Goal: Information Seeking & Learning: Check status

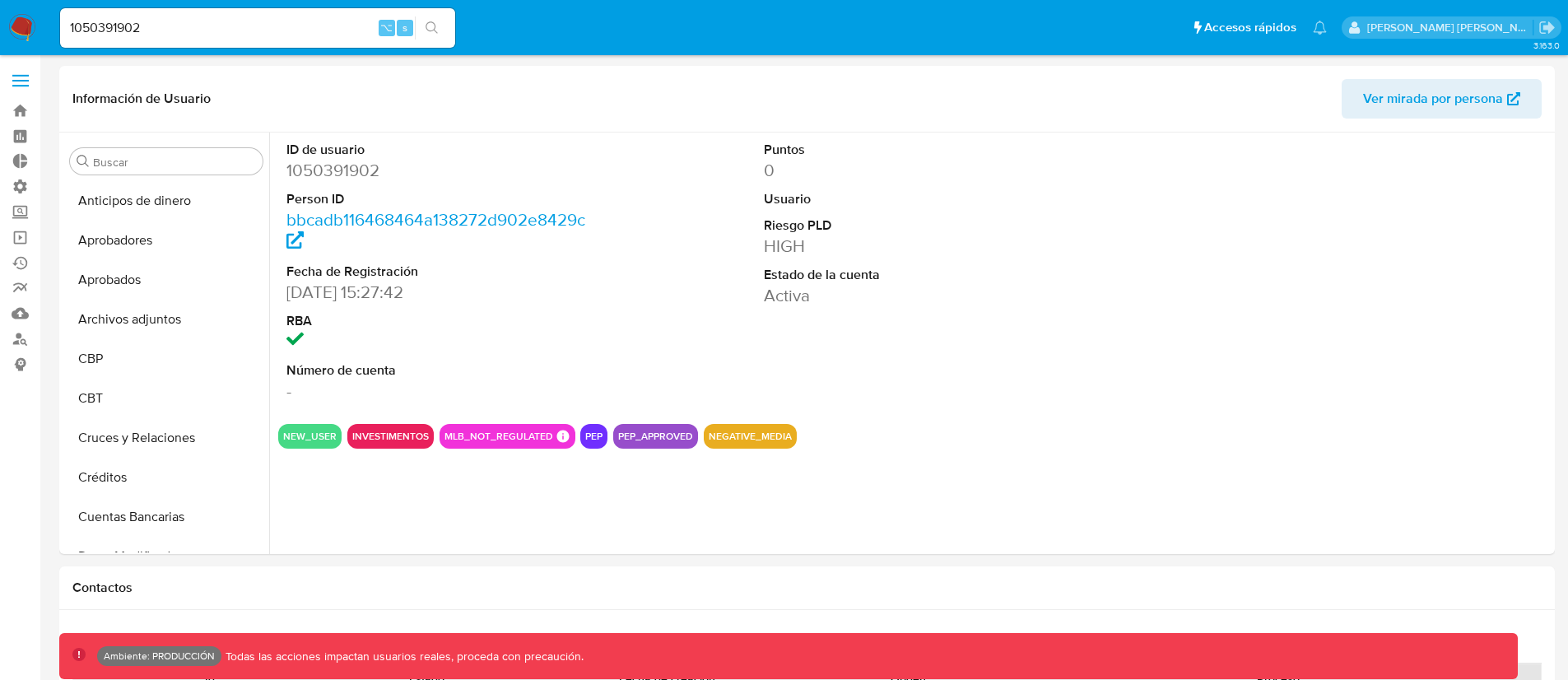
select select "10"
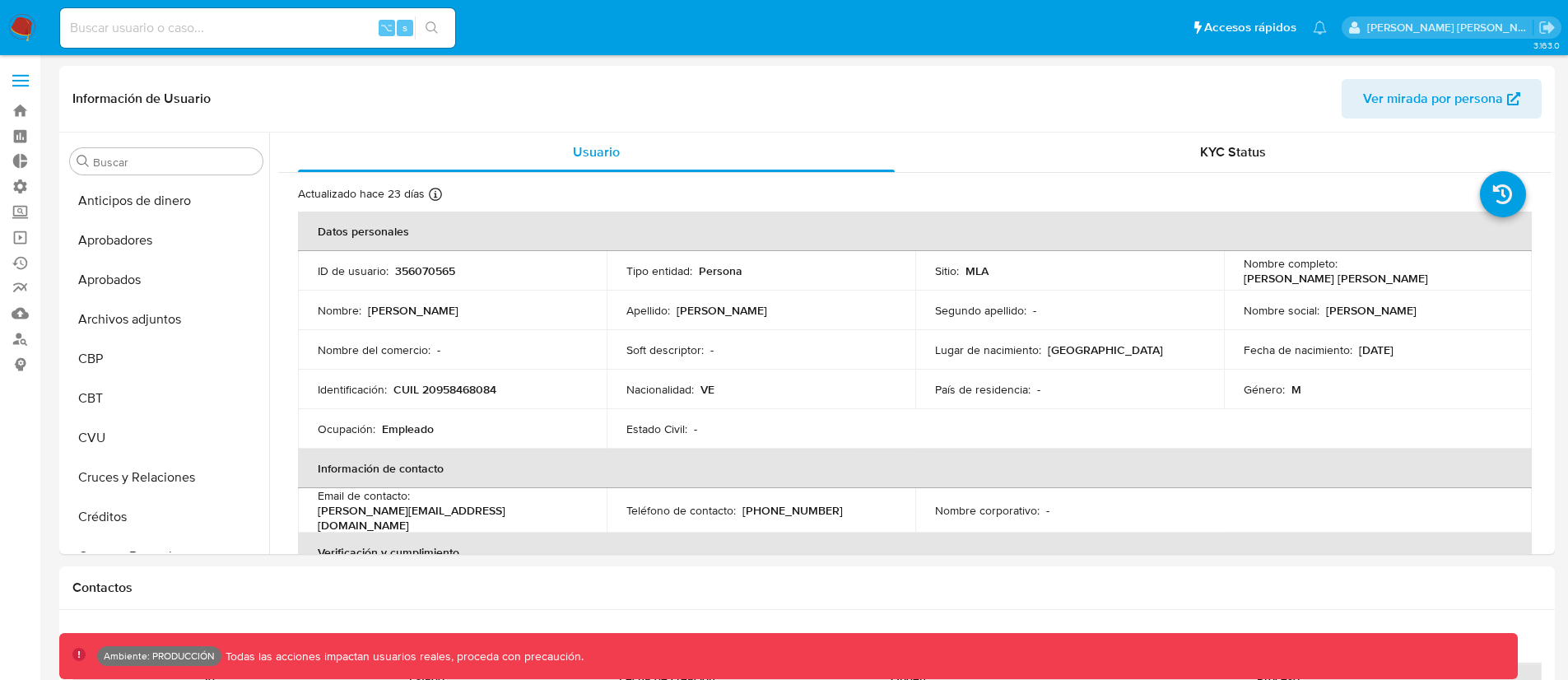
select select "10"
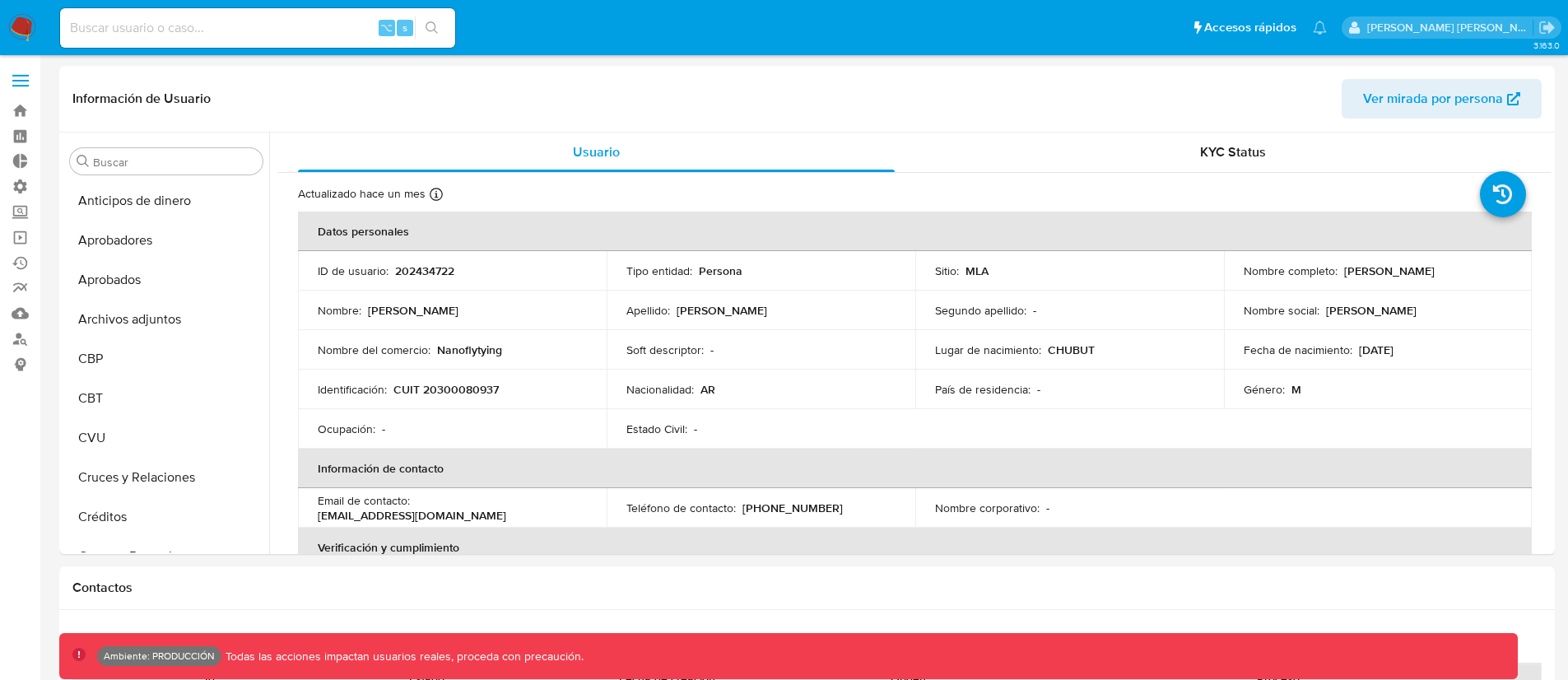
select select "10"
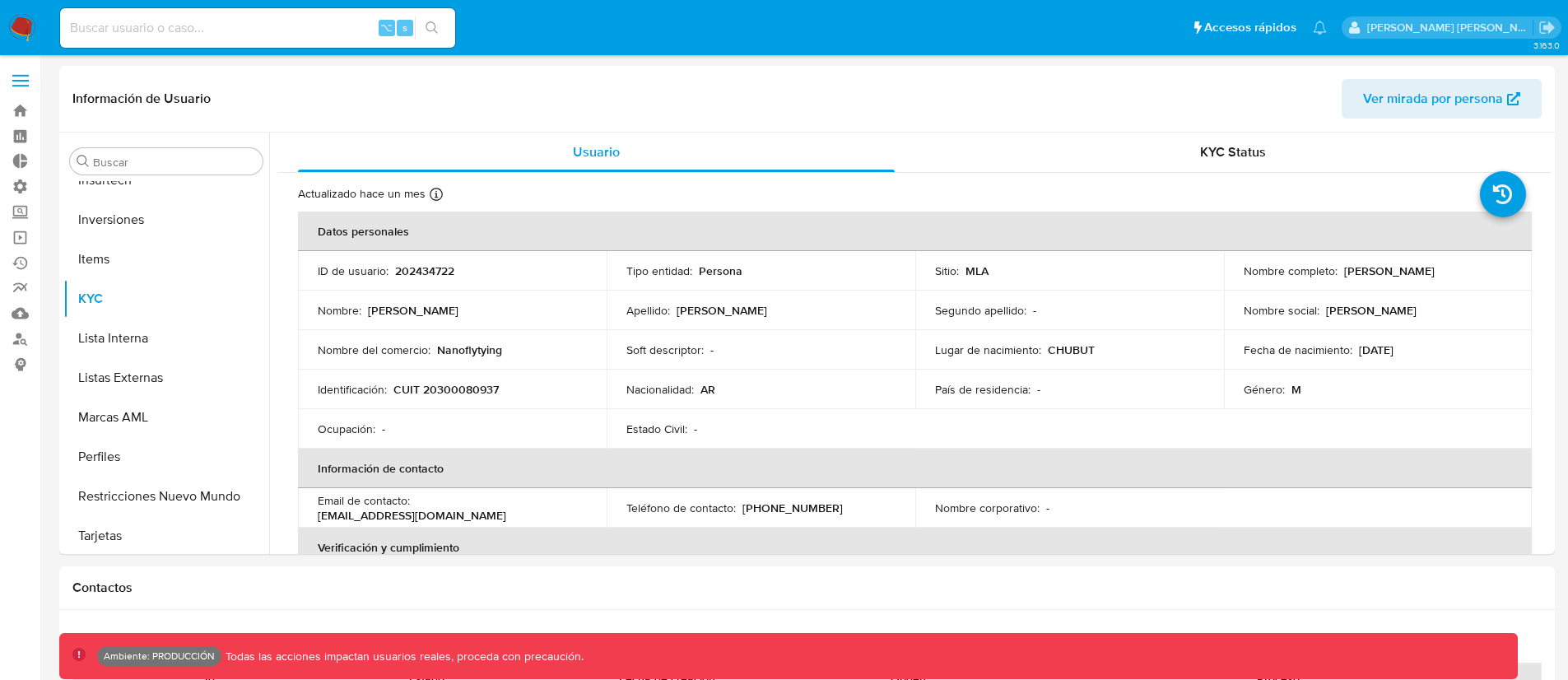
scroll to position [892, 0]
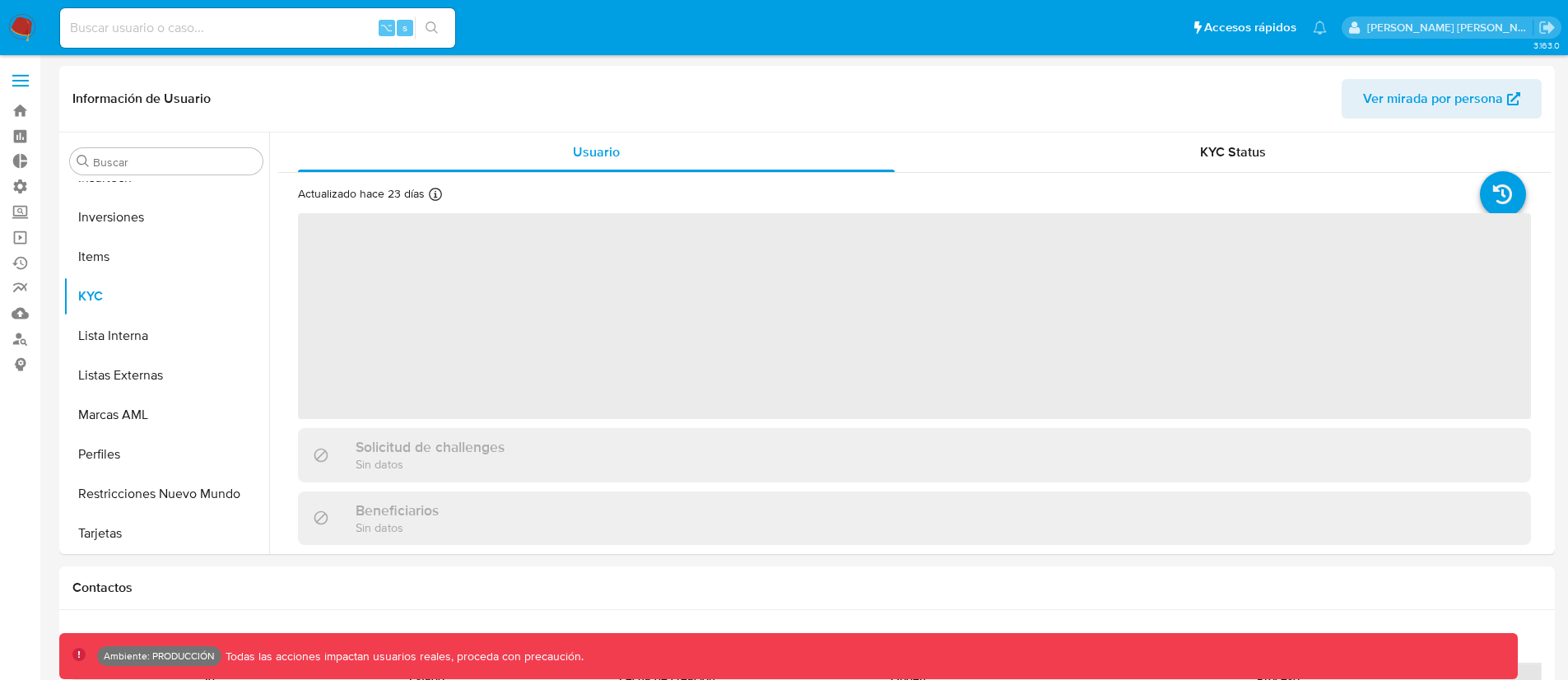
scroll to position [892, 0]
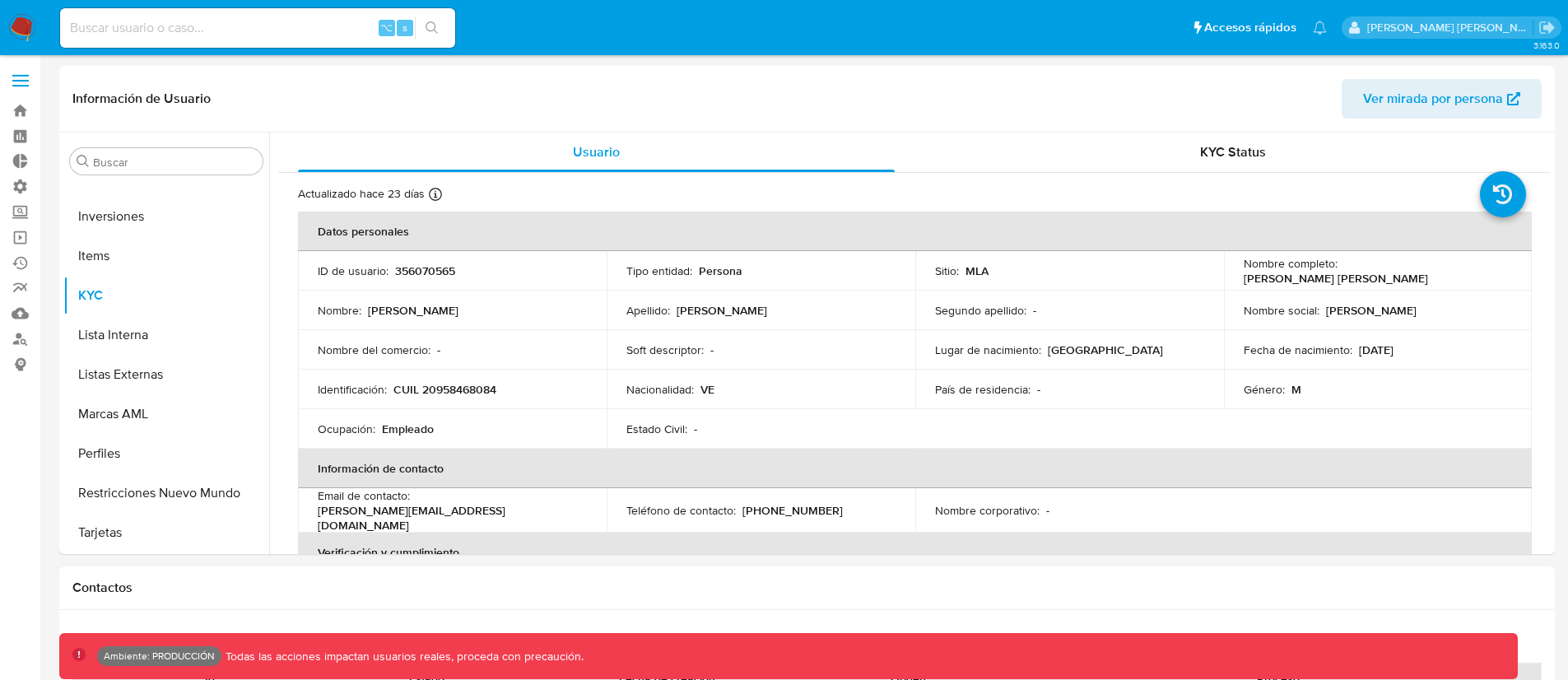
select select "10"
click at [229, 24] on input at bounding box center [258, 28] width 395 height 22
paste input "202434722"
type input "202434722"
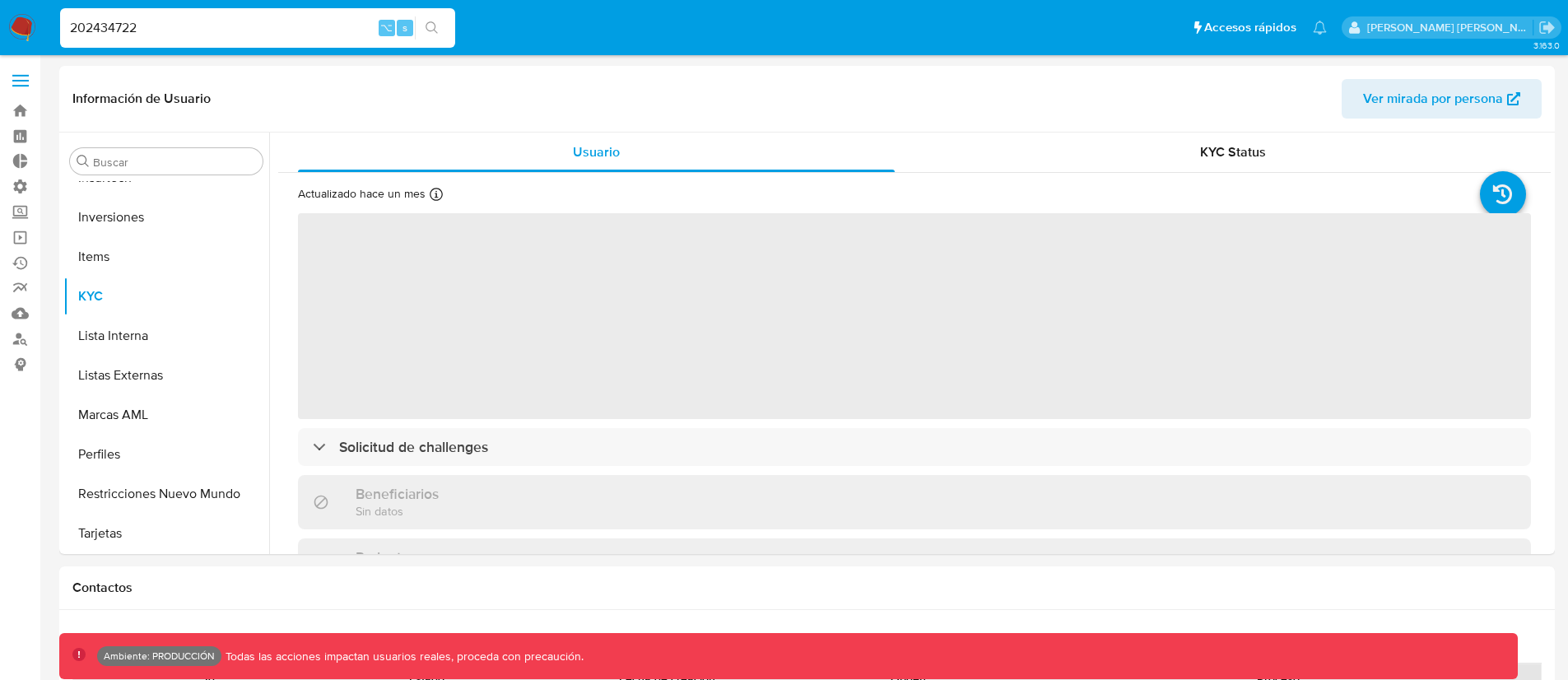
scroll to position [892, 0]
select select "10"
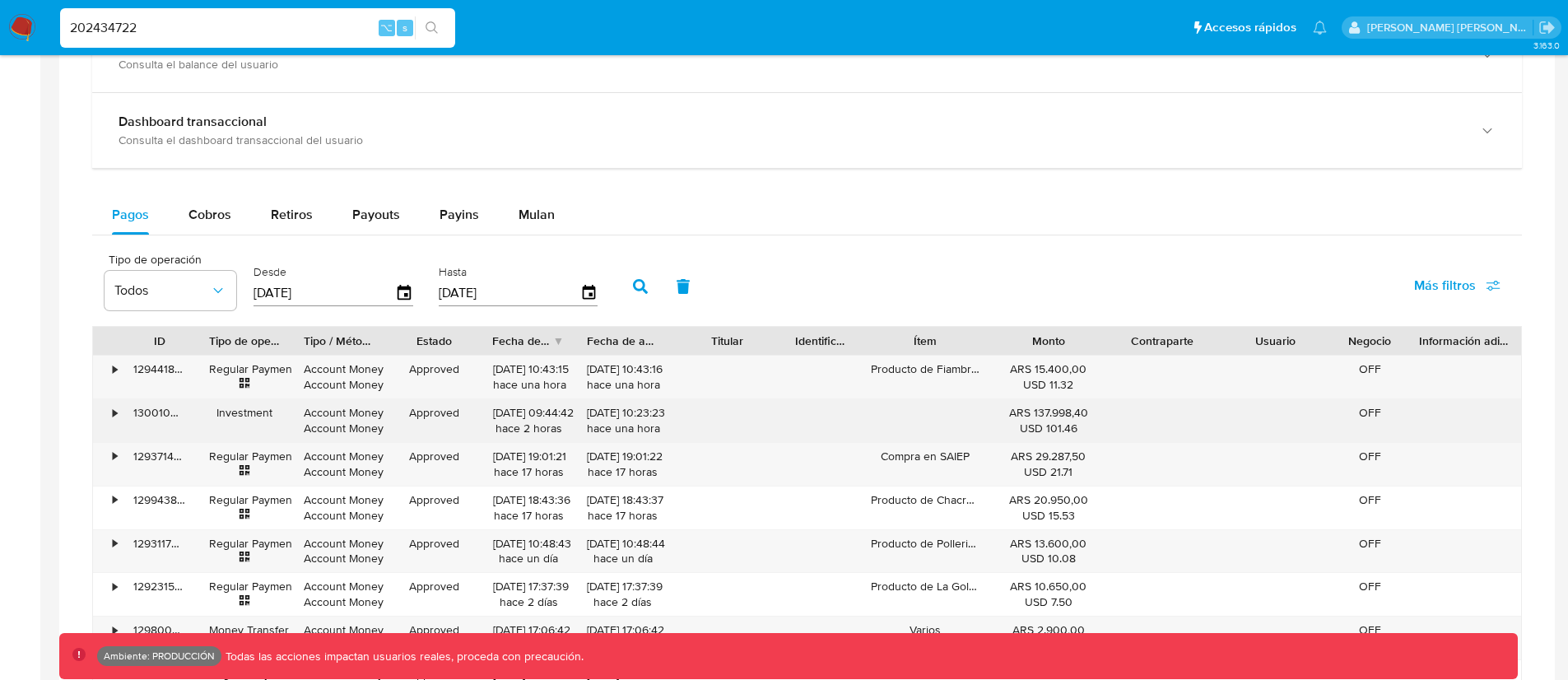
scroll to position [1225, 0]
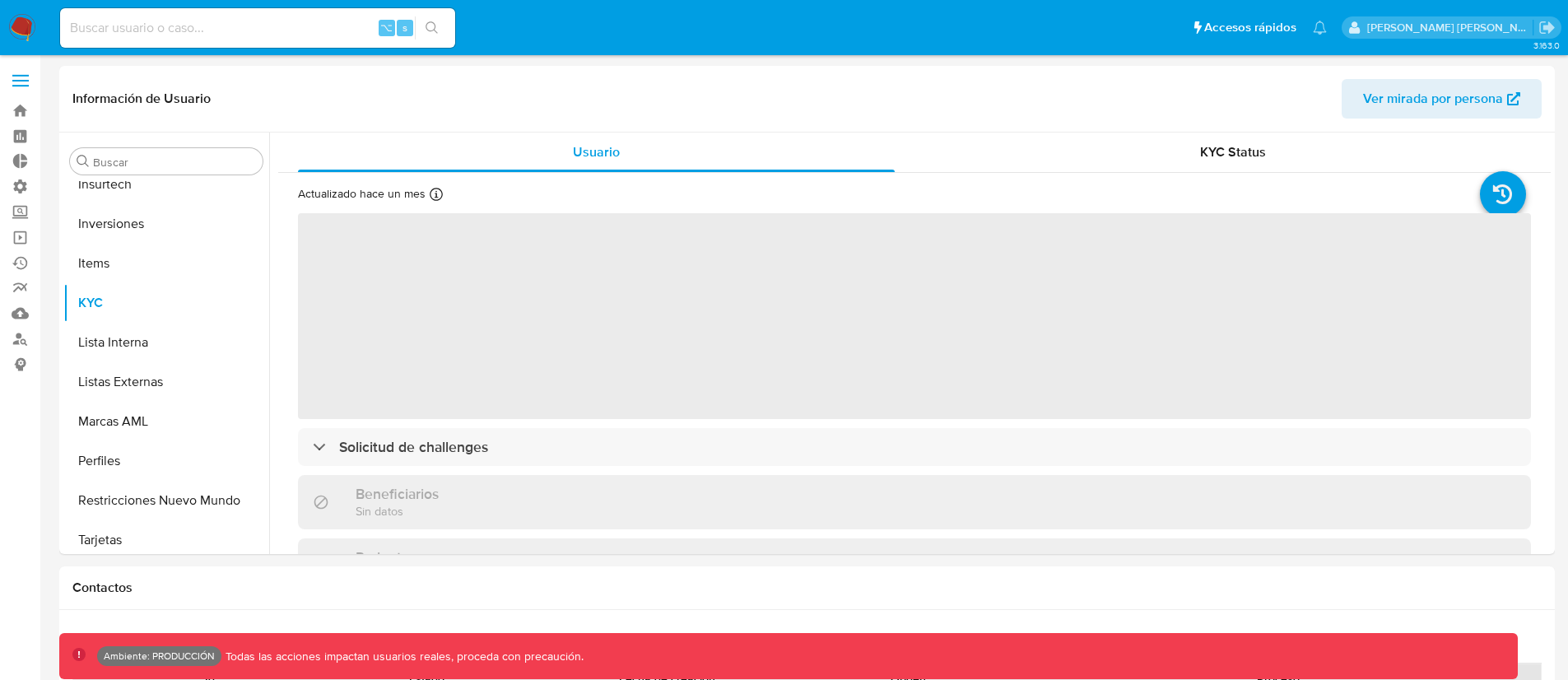
scroll to position [892, 0]
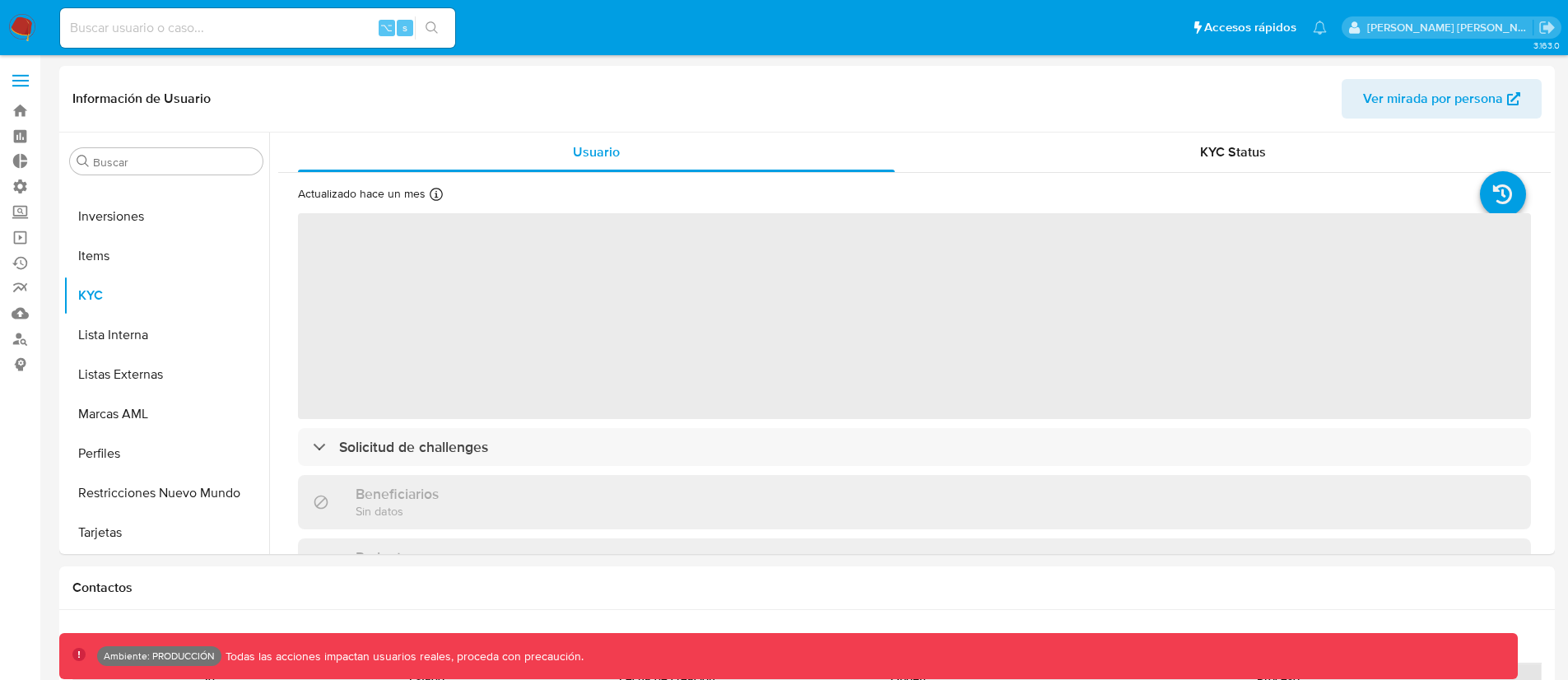
select select "10"
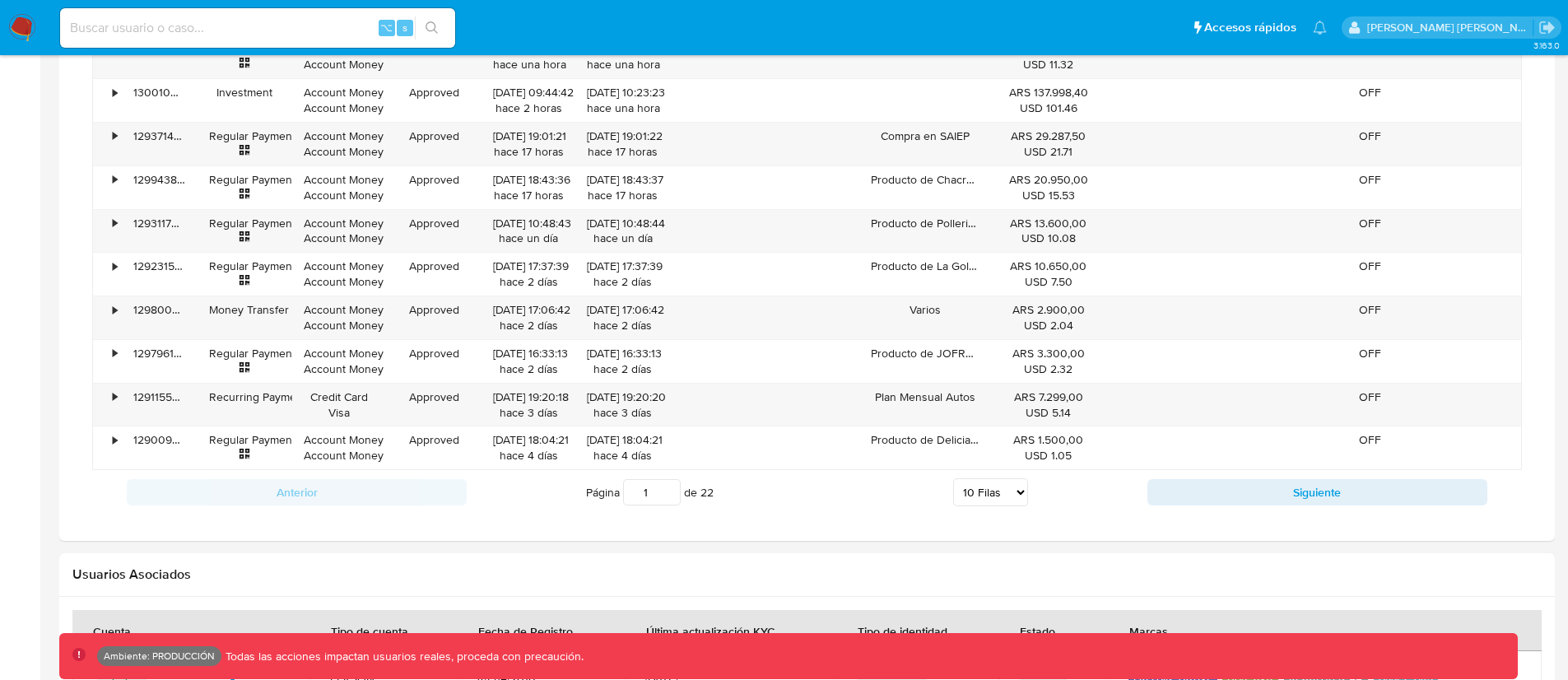
scroll to position [1291, 0]
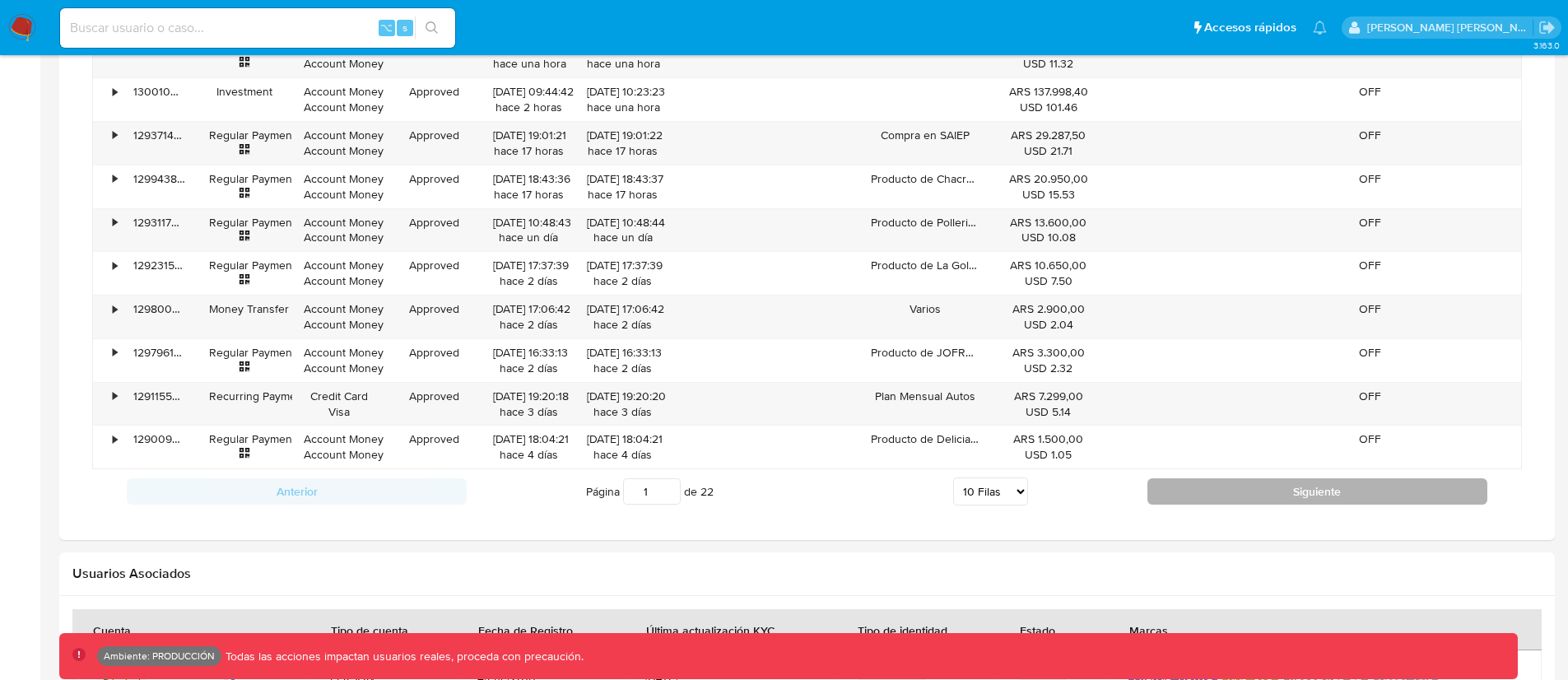
click at [1203, 494] on button "Siguiente" at bounding box center [1317, 491] width 340 height 26
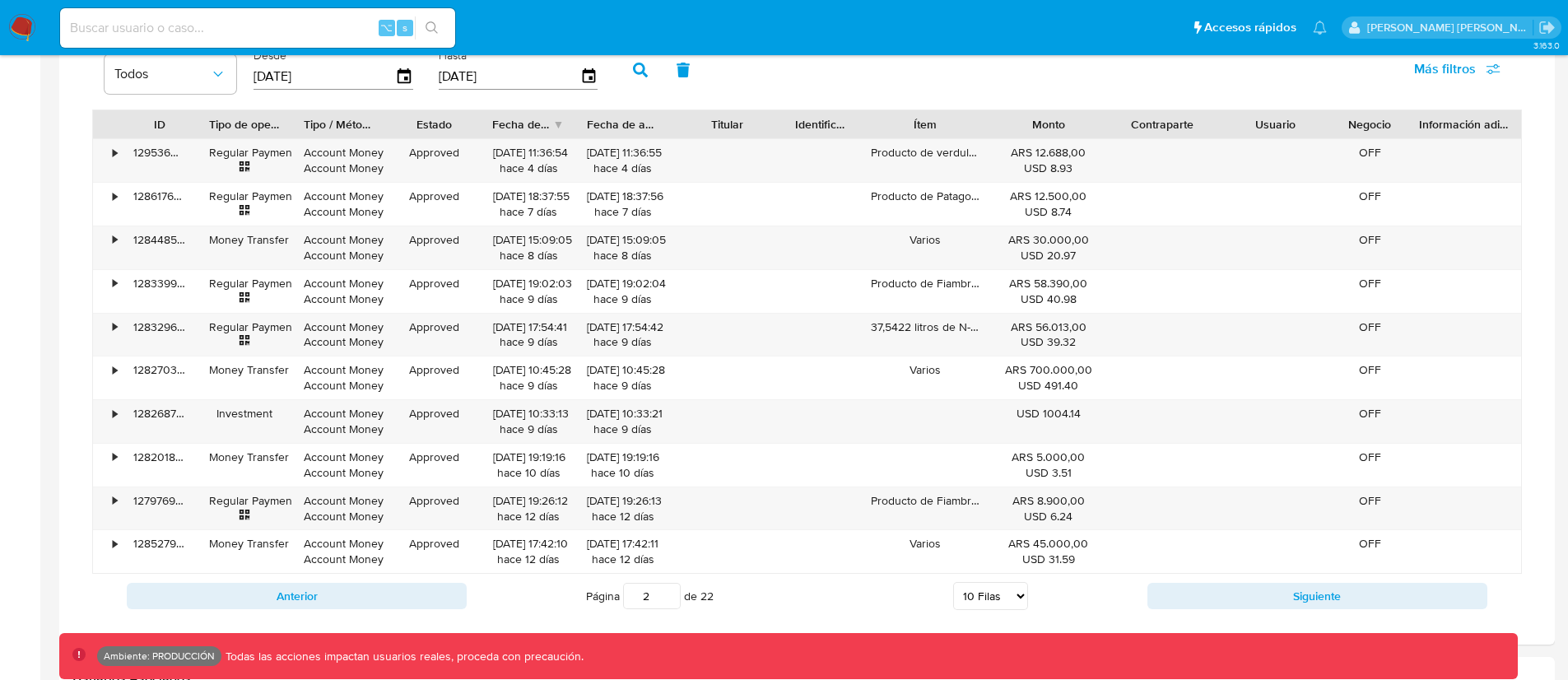
scroll to position [1148, 0]
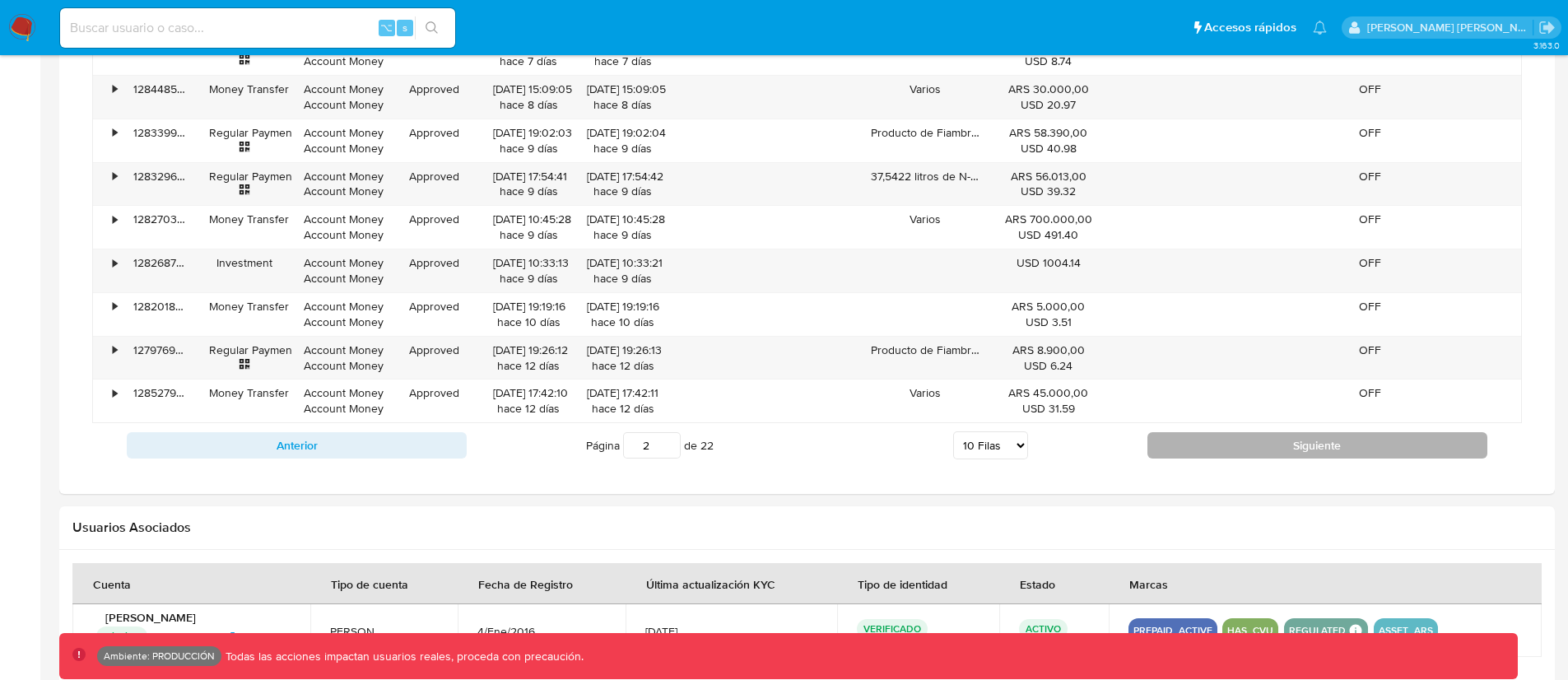
click at [1213, 454] on button "Siguiente" at bounding box center [1317, 445] width 340 height 26
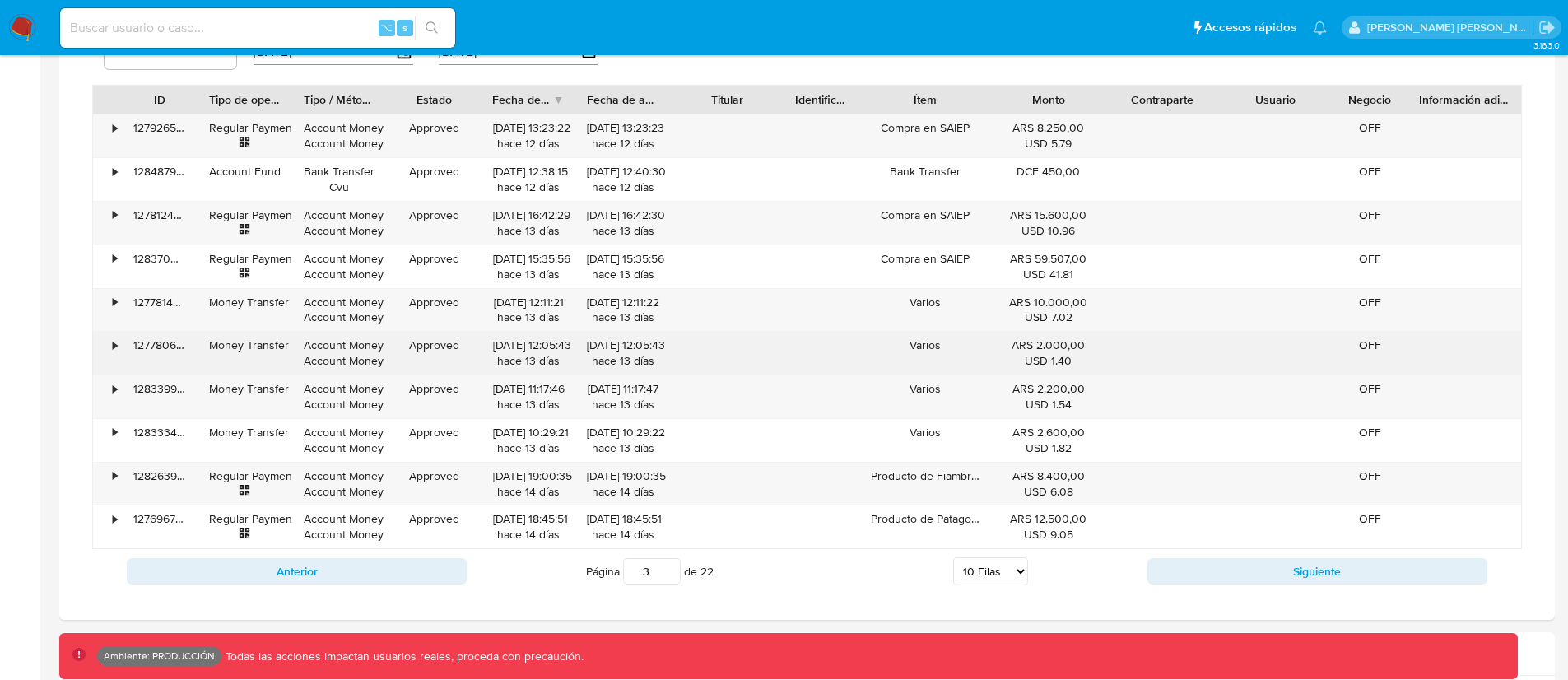
scroll to position [1205, 0]
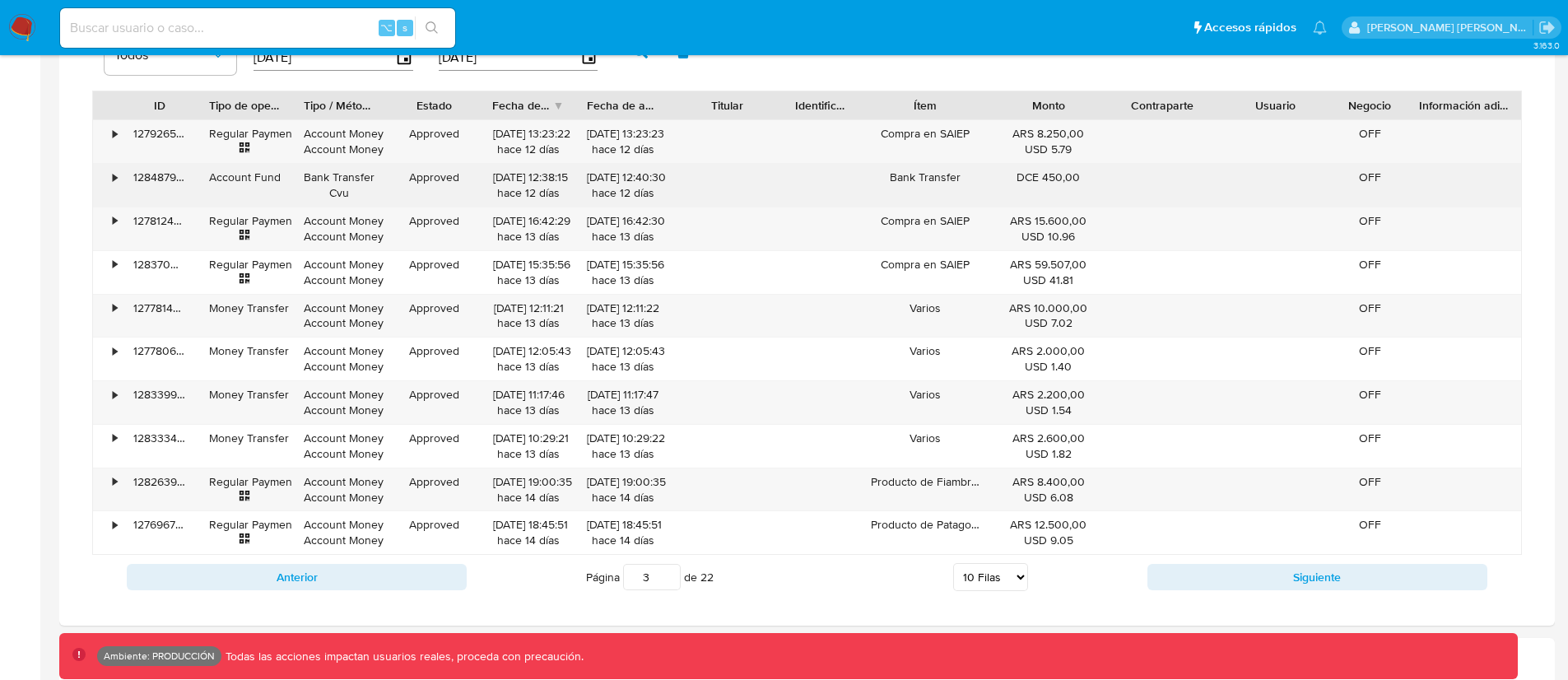
click at [117, 177] on div "•" at bounding box center [114, 178] width 4 height 16
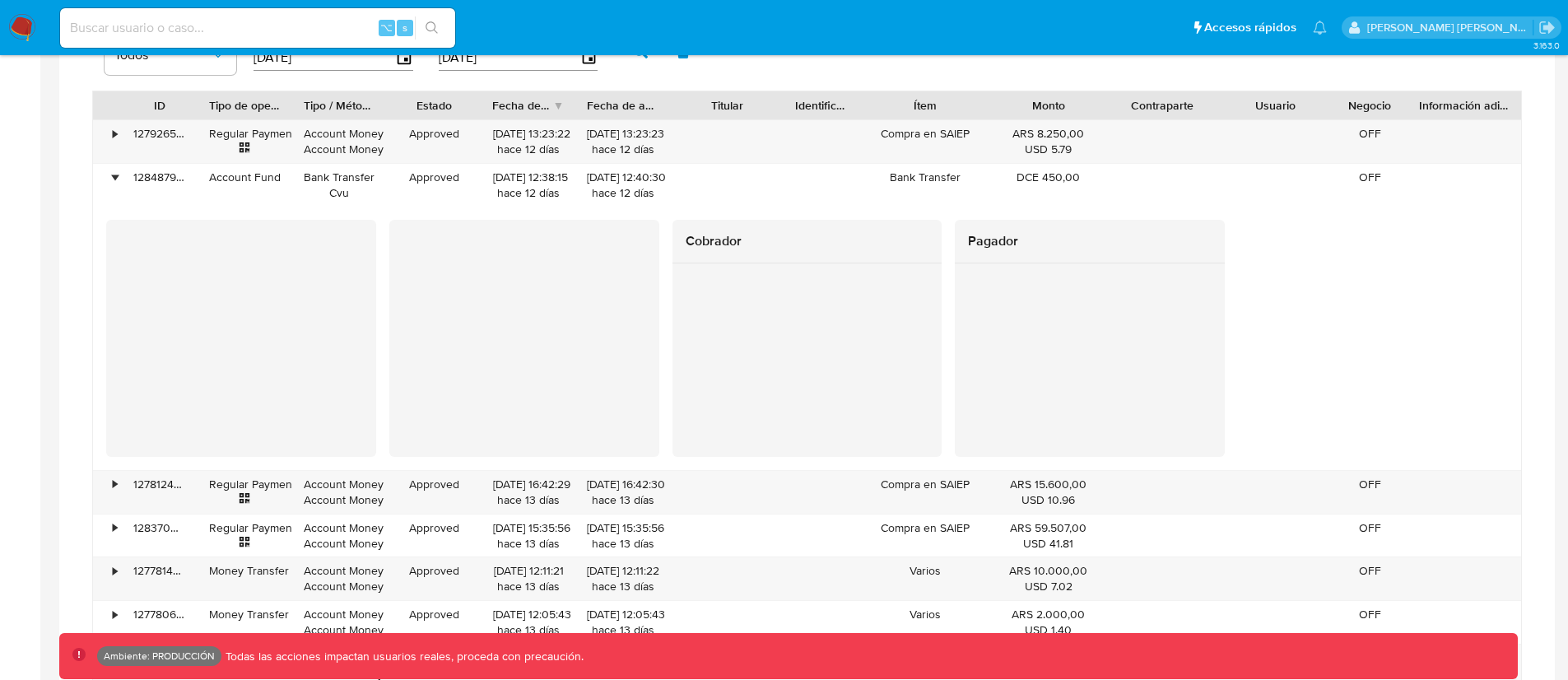
scroll to position [1726, 0]
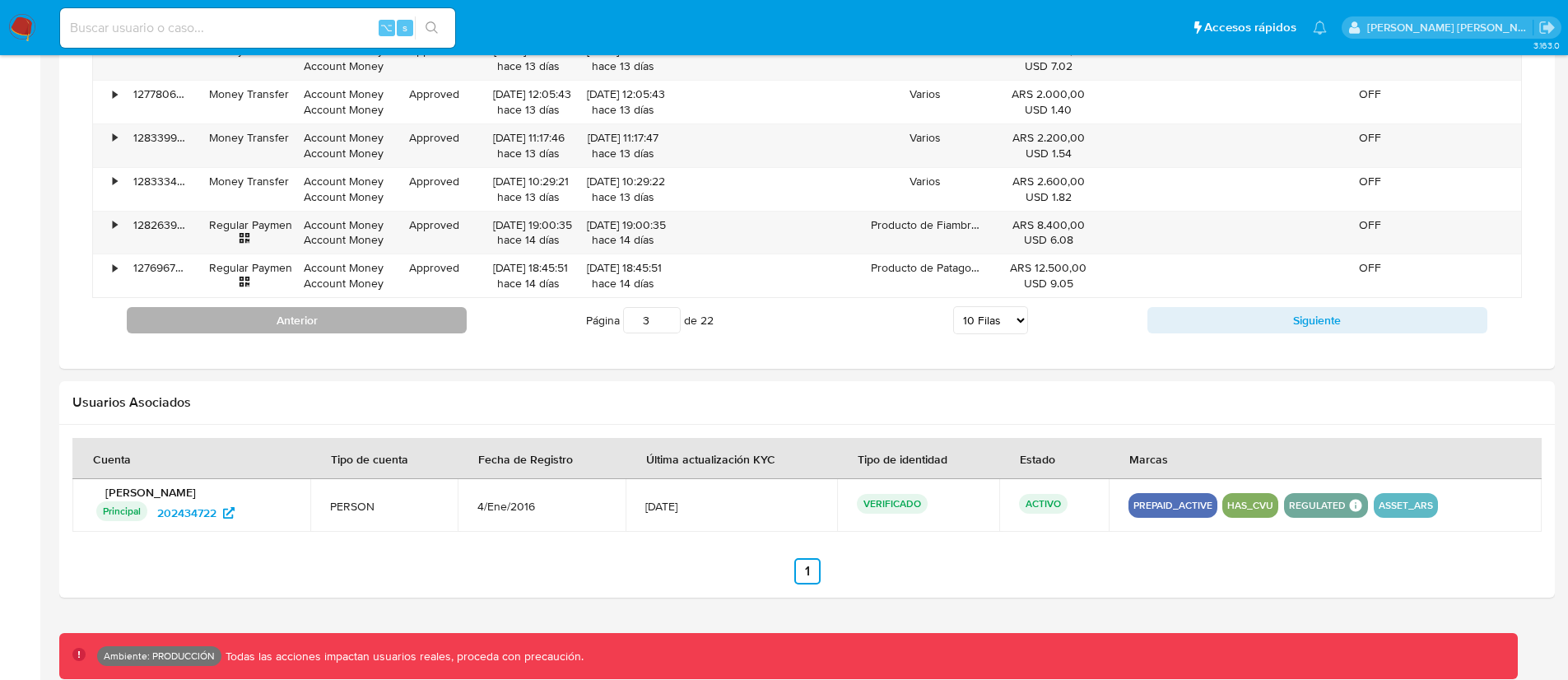
click at [379, 329] on button "Anterior" at bounding box center [297, 320] width 340 height 26
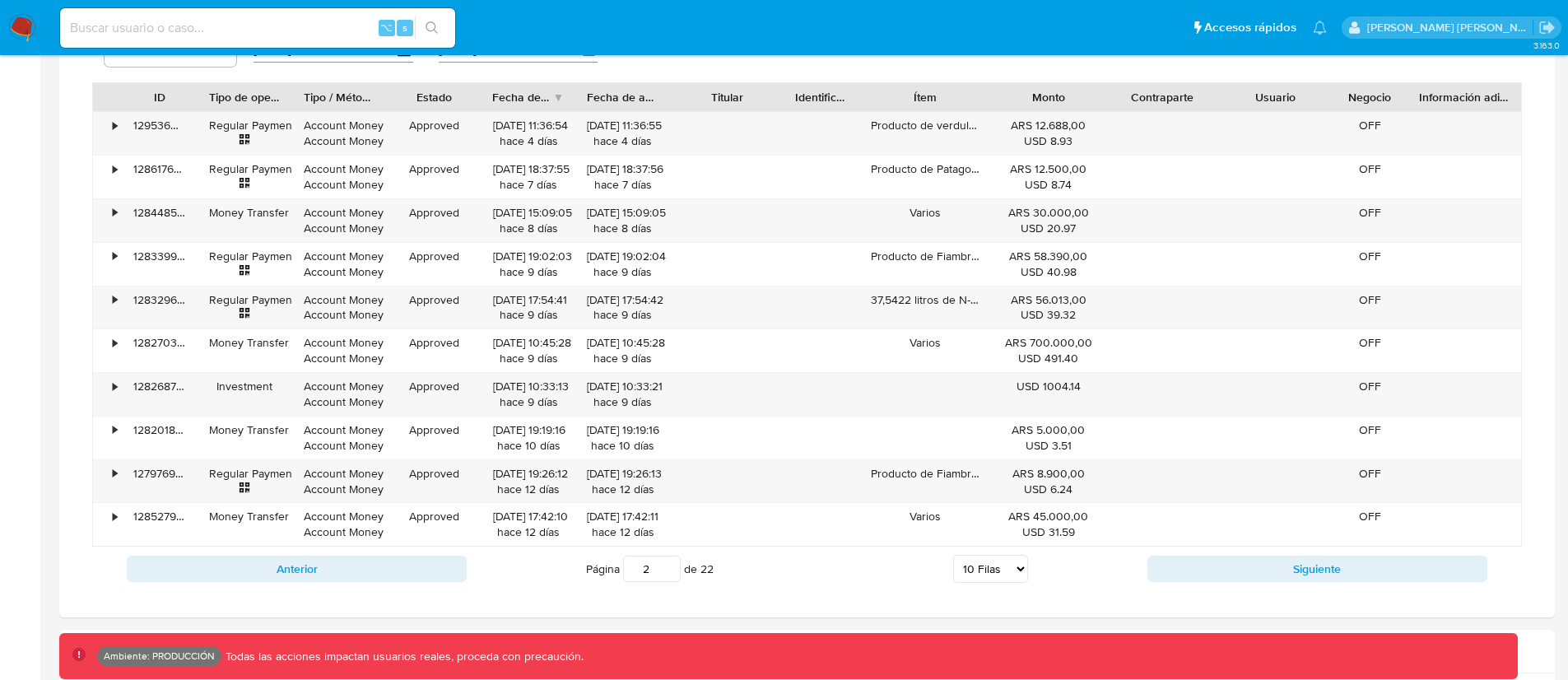
scroll to position [1280, 0]
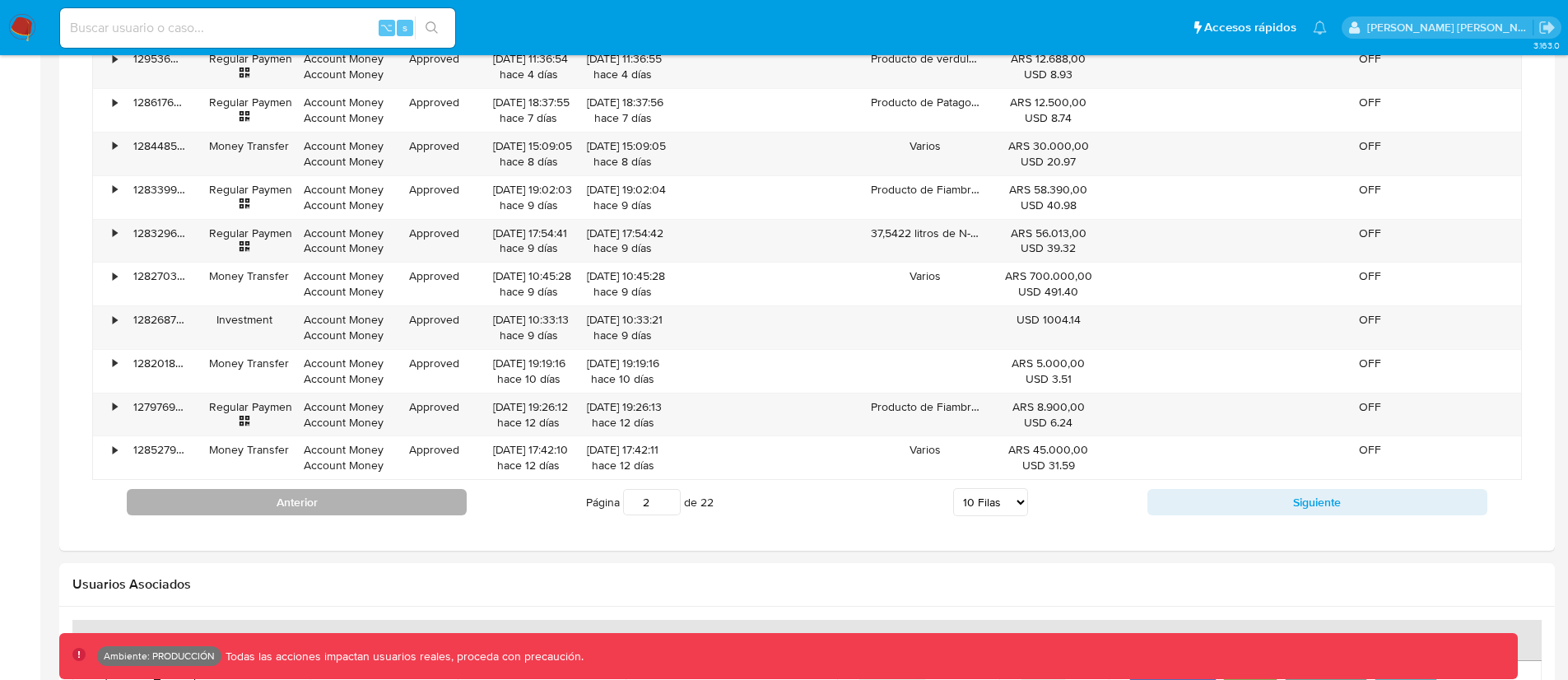
click at [409, 495] on button "Anterior" at bounding box center [297, 502] width 340 height 26
type input "1"
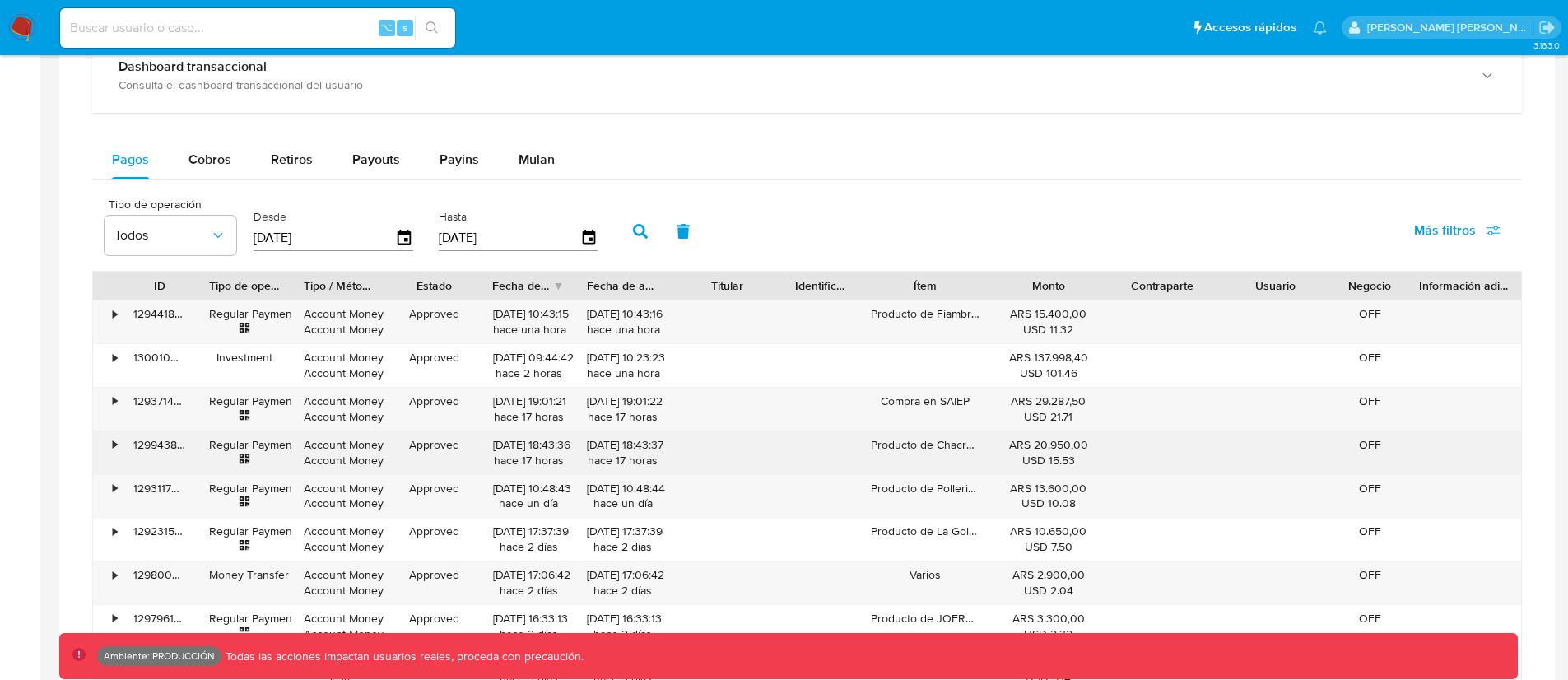
scroll to position [1024, 0]
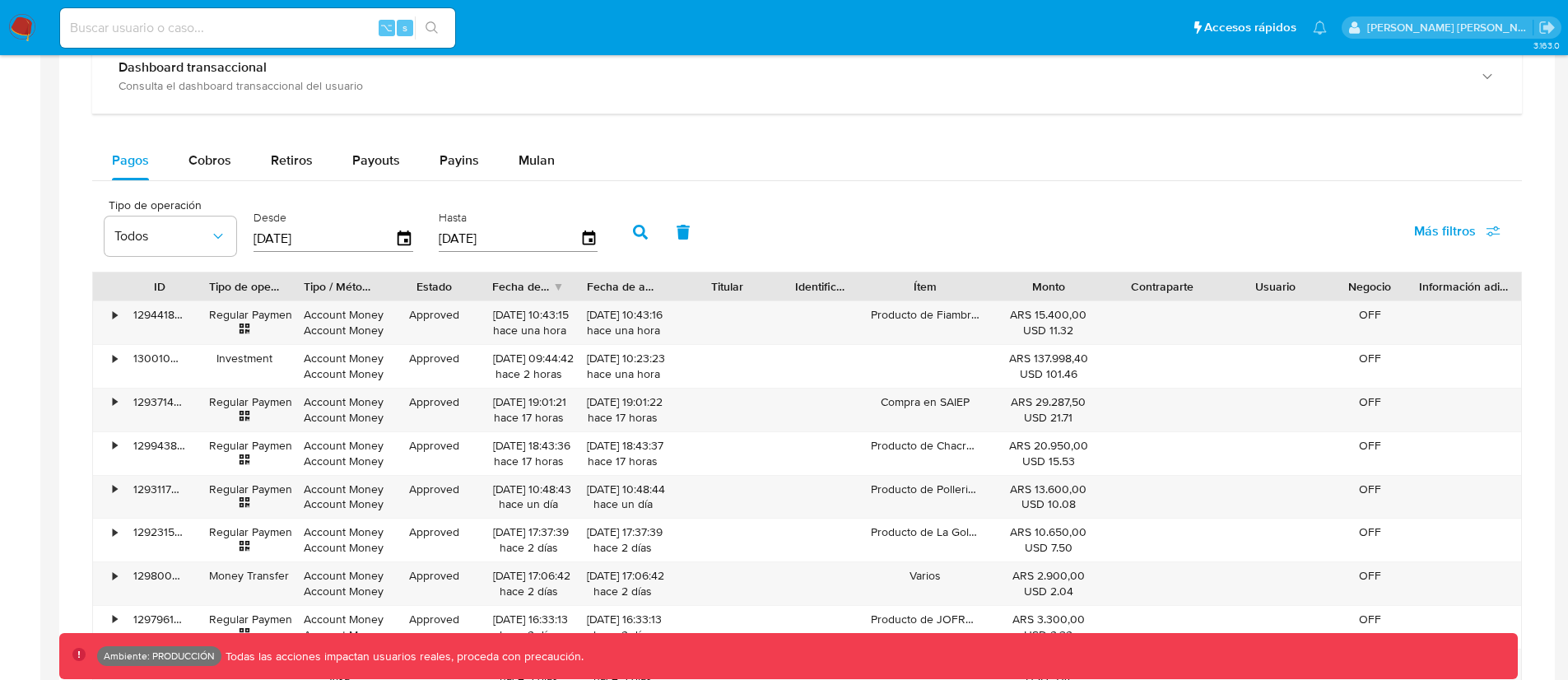
click at [839, 145] on div "Pagos Cobros Retiros Payouts Payins Mulan" at bounding box center [807, 160] width 1429 height 39
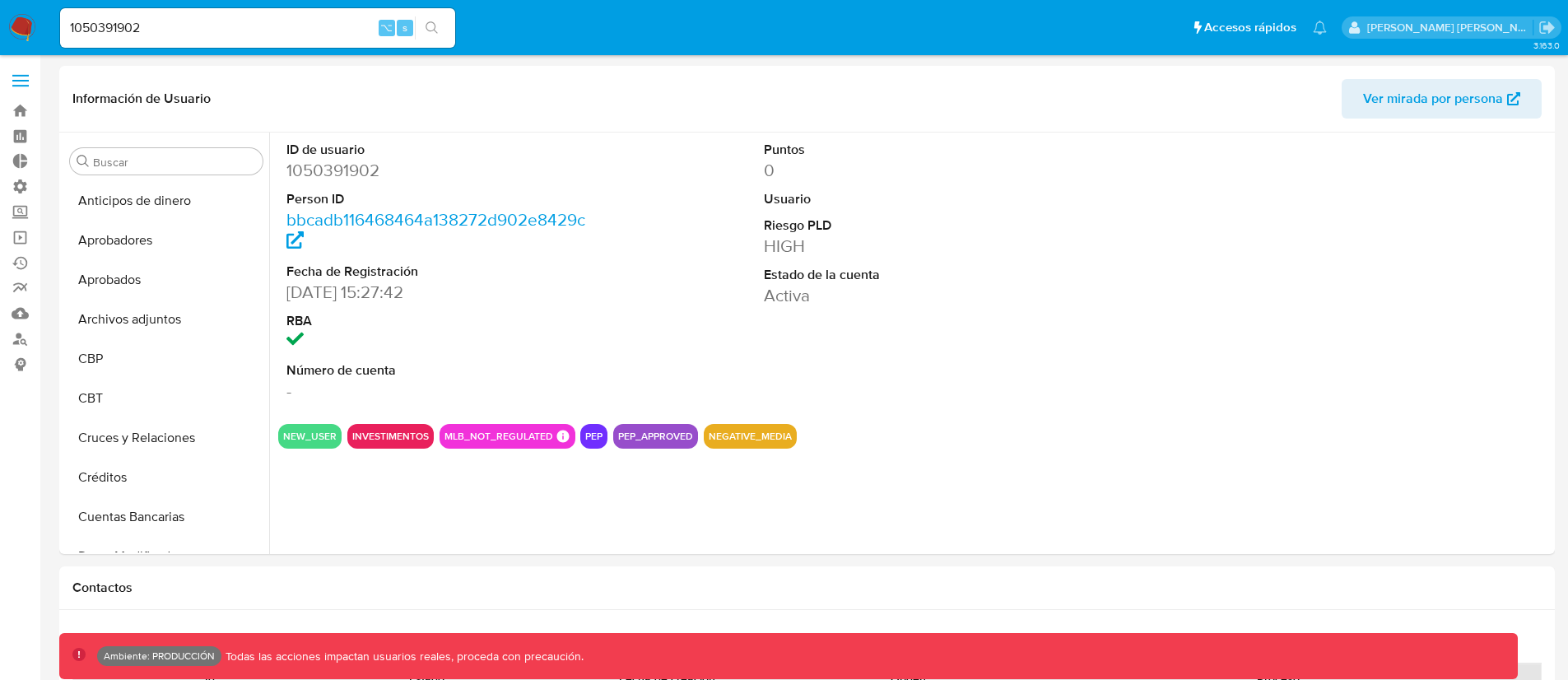
select select "10"
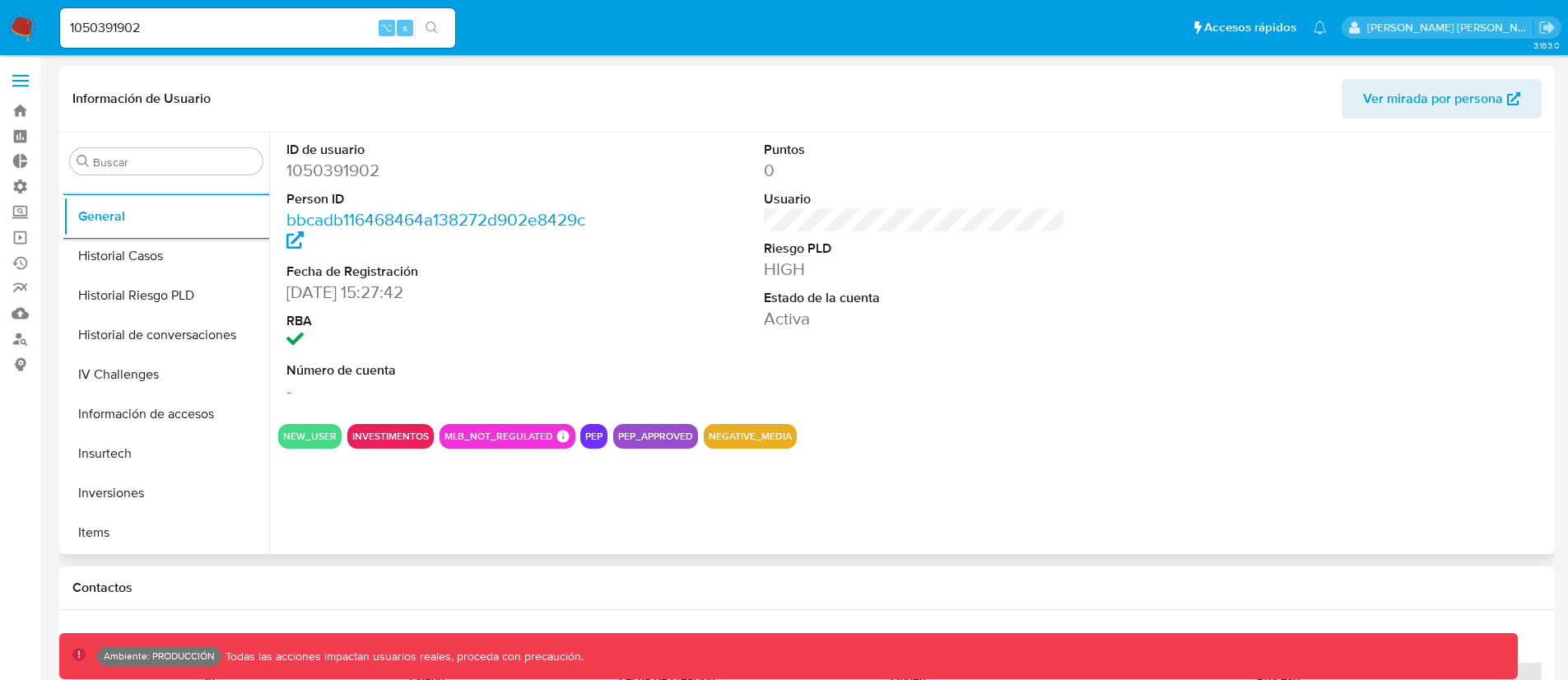
click at [747, 483] on div "ID de usuario 1050391902 Person ID bbcadb116468464a138272d902e8429c Fecha de Re…" at bounding box center [909, 343] width 1281 height 421
drag, startPoint x: 614, startPoint y: 441, endPoint x: 671, endPoint y: 443, distance: 57.0
click at [671, 443] on div "PEP_APPROVED" at bounding box center [655, 436] width 84 height 24
click at [622, 460] on div "ID de usuario 1050391902 Person ID bbcadb116468464a138272d902e8429c Fecha de Re…" at bounding box center [909, 343] width 1281 height 421
click at [84, 28] on input "1050391902" at bounding box center [258, 28] width 395 height 22
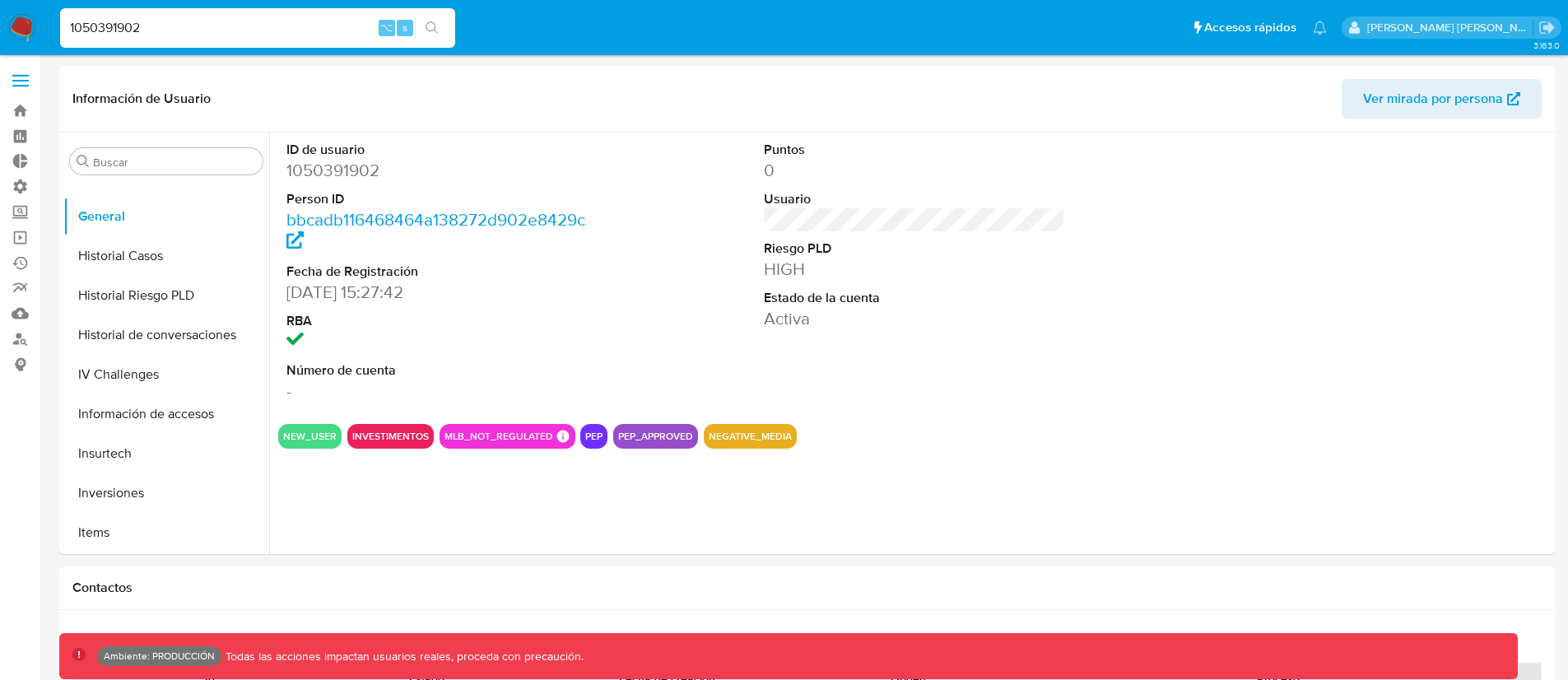
click at [84, 28] on input "1050391902" at bounding box center [258, 28] width 395 height 22
click at [863, 407] on div "Puntos 0 Usuario Riesgo PLD HIGH Estado de la cuenta Activa" at bounding box center [915, 271] width 319 height 278
click at [120, 263] on button "Historial Casos" at bounding box center [159, 255] width 193 height 39
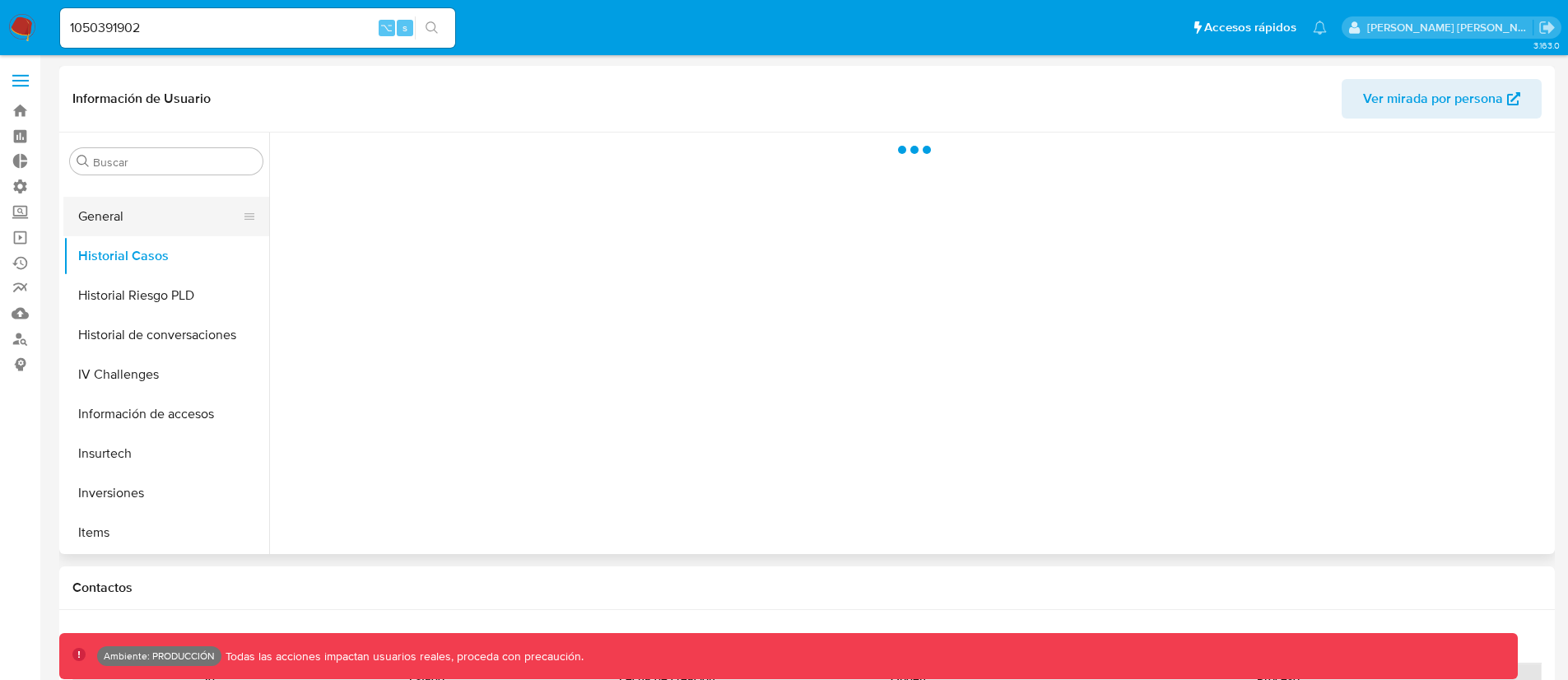
click at [127, 224] on button "General" at bounding box center [159, 216] width 193 height 39
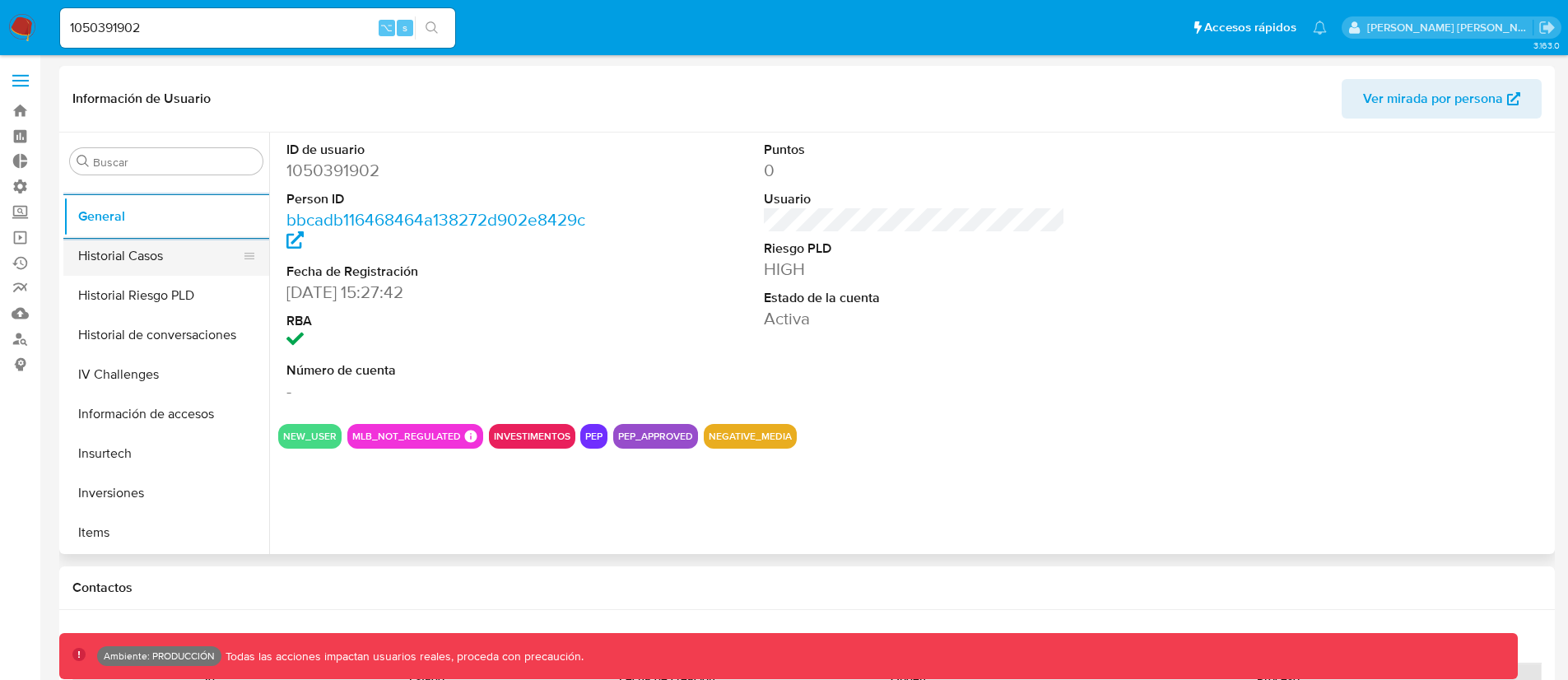
click at [145, 253] on button "Historial Casos" at bounding box center [159, 255] width 193 height 39
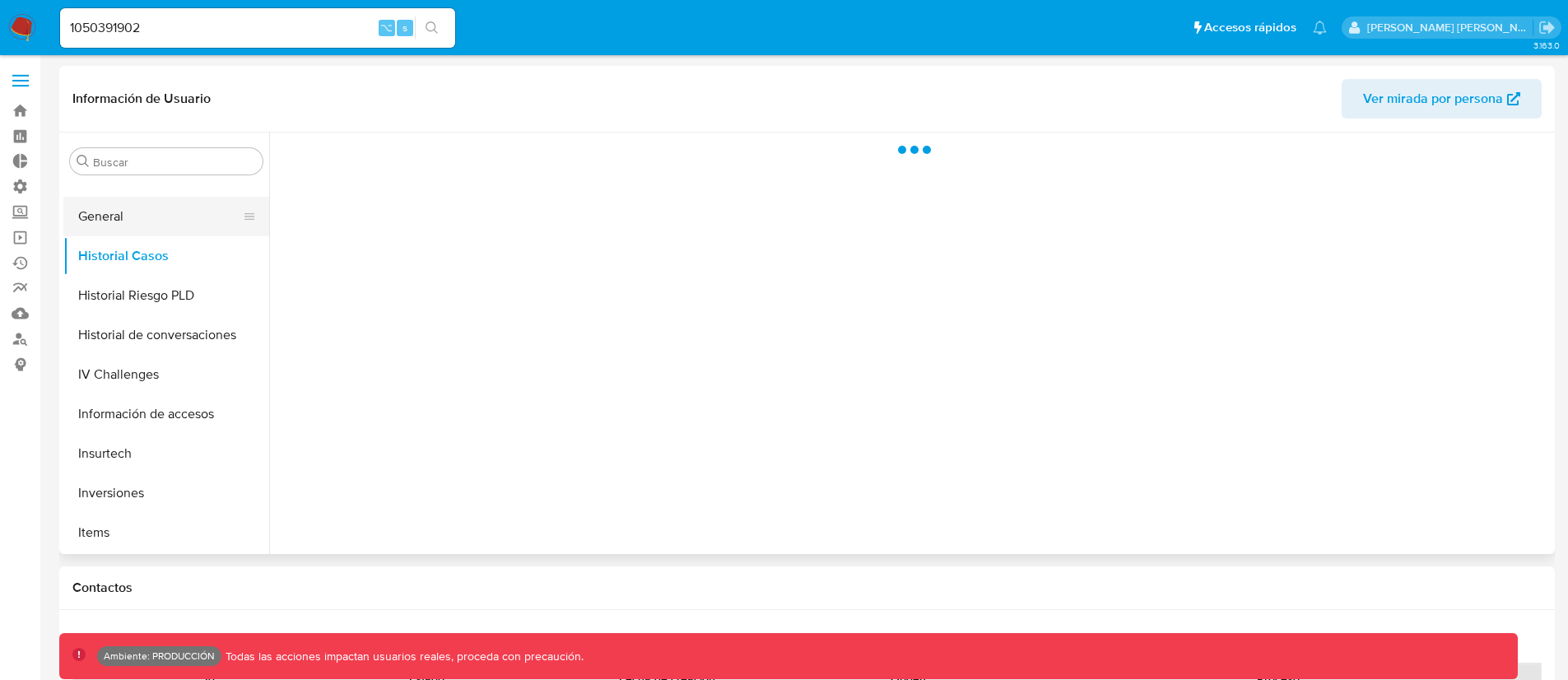
click at [142, 220] on button "General" at bounding box center [159, 216] width 193 height 39
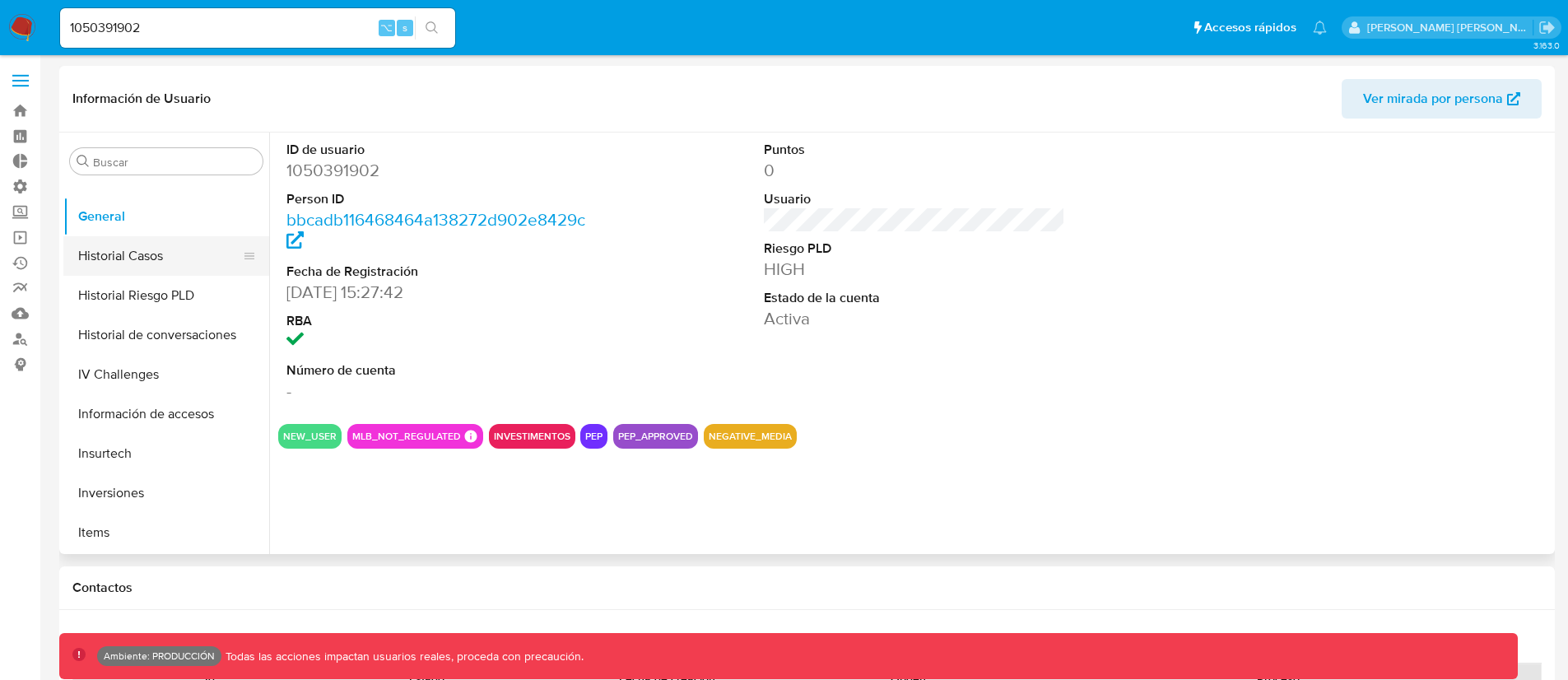
click at [167, 267] on button "Historial Casos" at bounding box center [159, 255] width 193 height 39
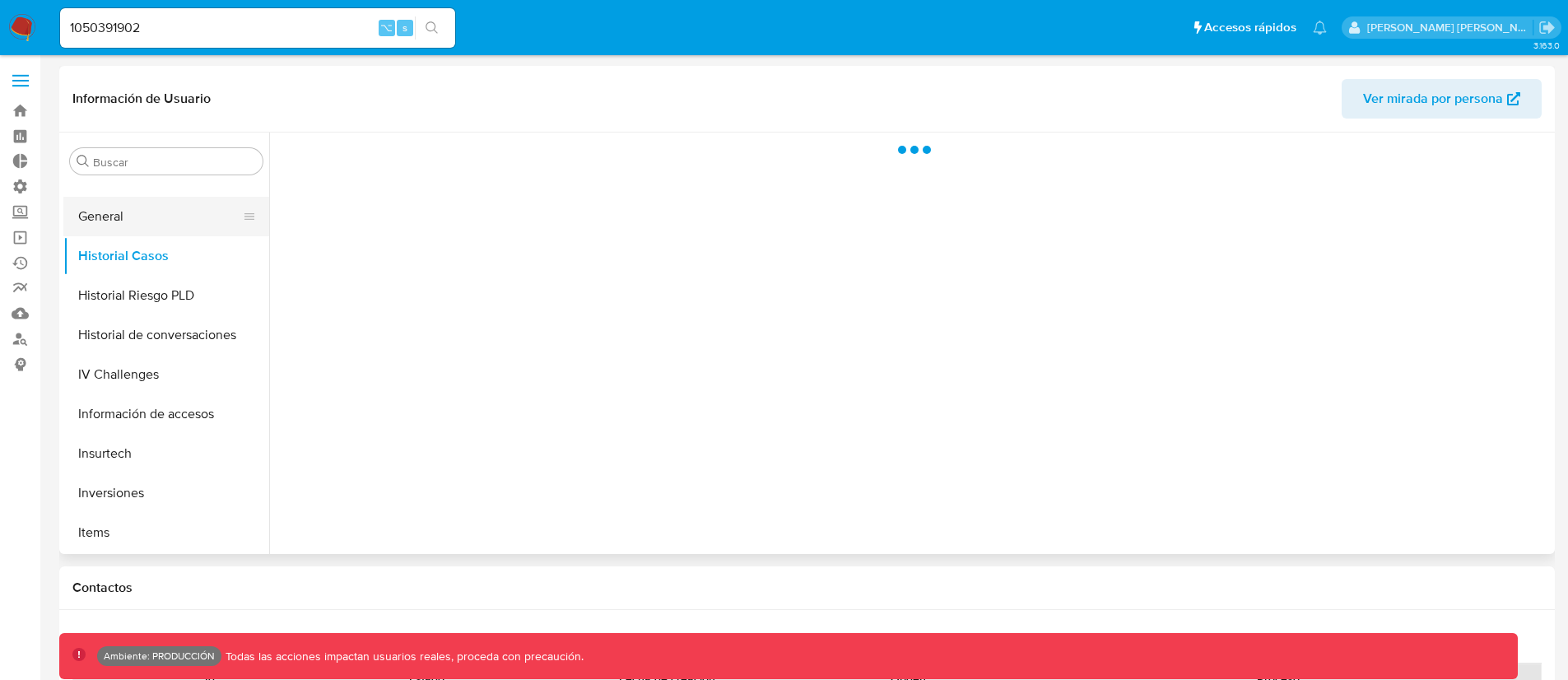
click at [142, 234] on button "General" at bounding box center [159, 216] width 193 height 39
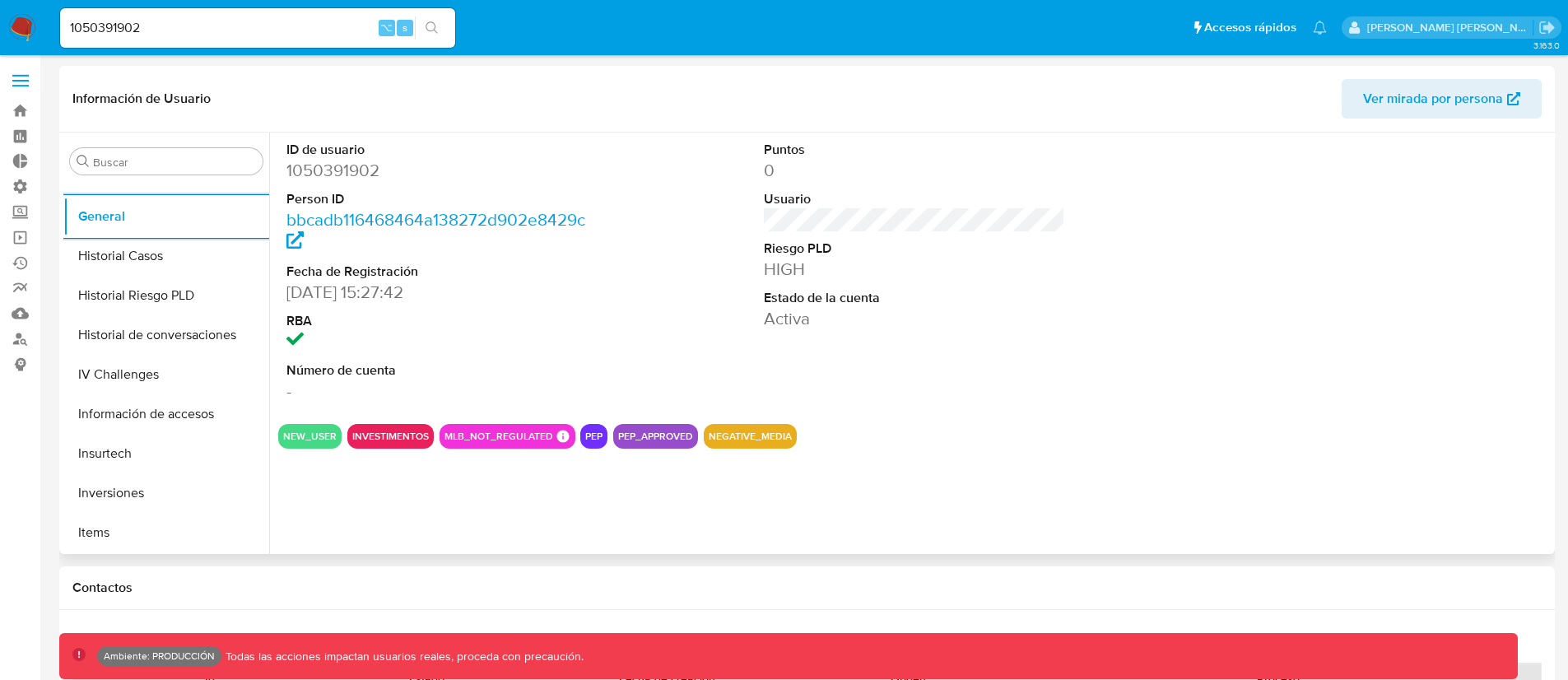
click at [964, 411] on section "ID de usuario 1050391902 Person ID bbcadb116468464a138272d902e8429c Fecha de Re…" at bounding box center [914, 290] width 1273 height 316
click at [598, 508] on div "ID de usuario 1050391902 Person ID bbcadb116468464a138272d902e8429c Fecha de Re…" at bounding box center [909, 343] width 1281 height 421
click at [115, 246] on button "Historial Casos" at bounding box center [159, 255] width 193 height 39
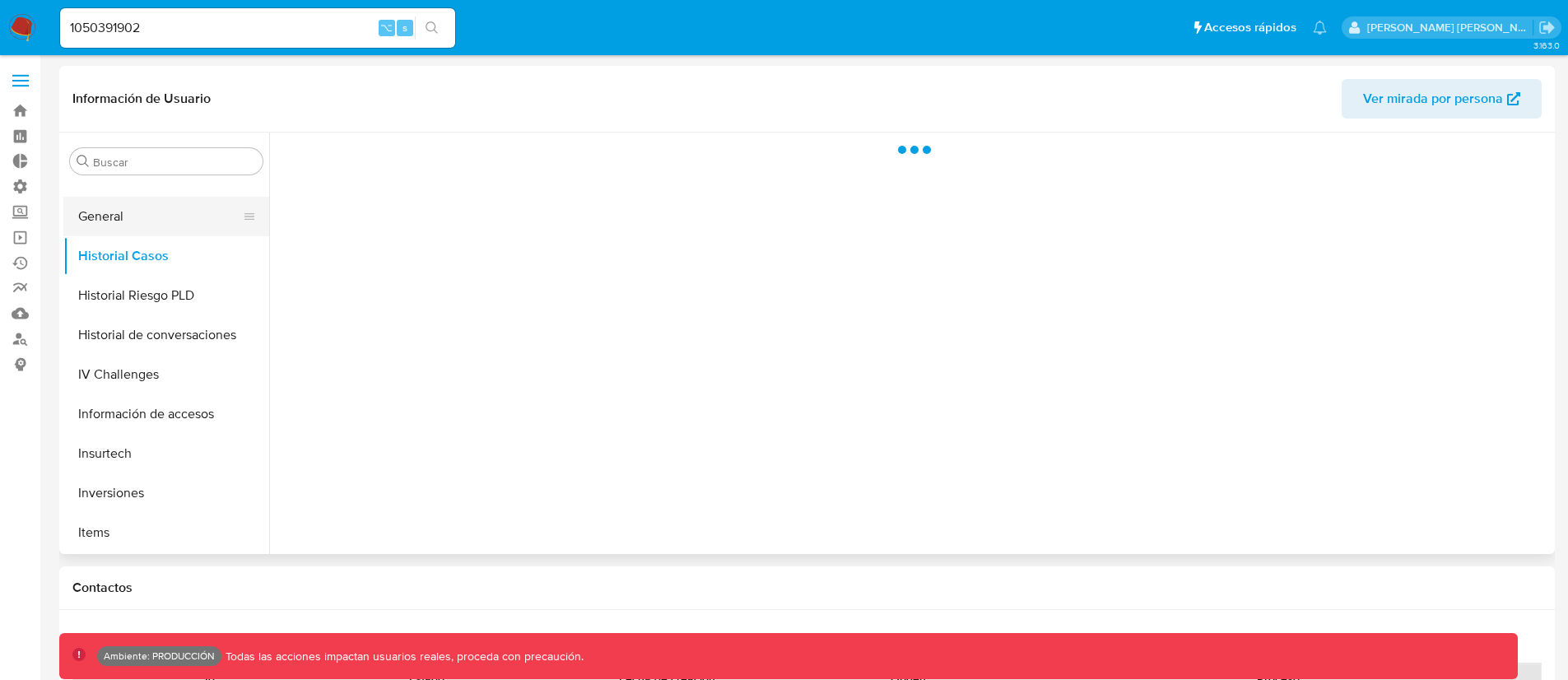
click at [119, 219] on button "General" at bounding box center [159, 216] width 193 height 39
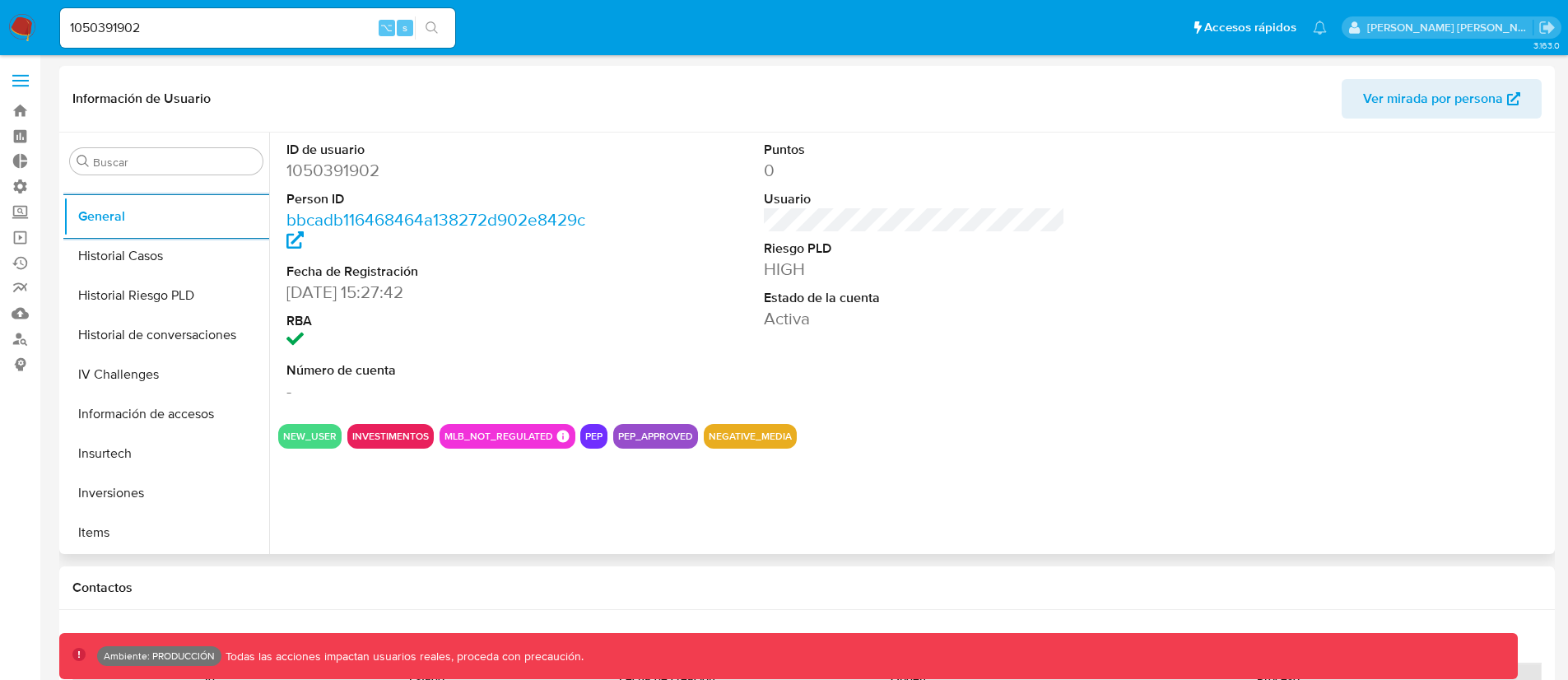
click at [902, 452] on div "ID de usuario 1050391902 Person ID bbcadb116468464a138272d902e8429c Fecha de Re…" at bounding box center [909, 343] width 1281 height 421
click at [649, 513] on div "ID de usuario 1050391902 Person ID bbcadb116468464a138272d902e8429c Fecha de Re…" at bounding box center [909, 343] width 1281 height 421
click at [116, 252] on button "Historial Casos" at bounding box center [159, 255] width 193 height 39
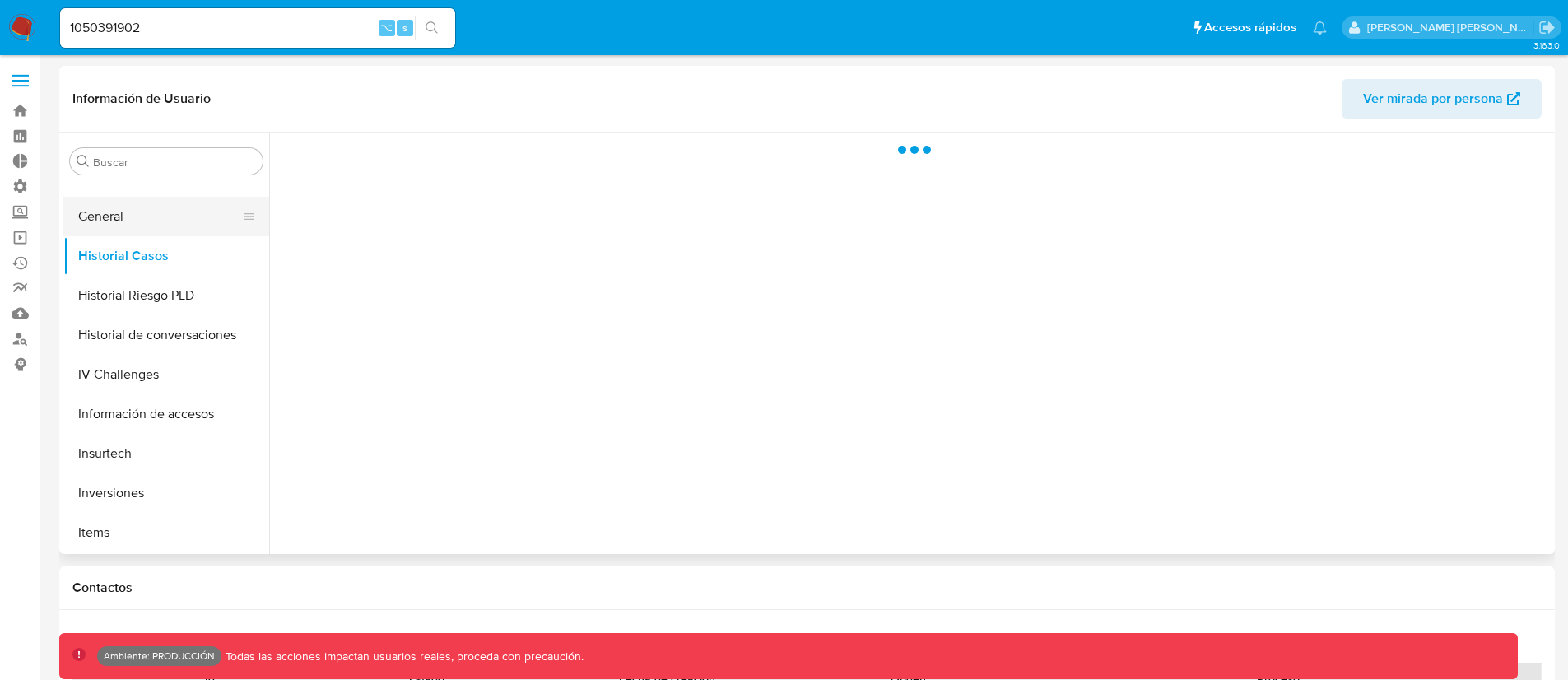
click at [116, 221] on button "General" at bounding box center [159, 216] width 193 height 39
